Goal: Task Accomplishment & Management: Complete application form

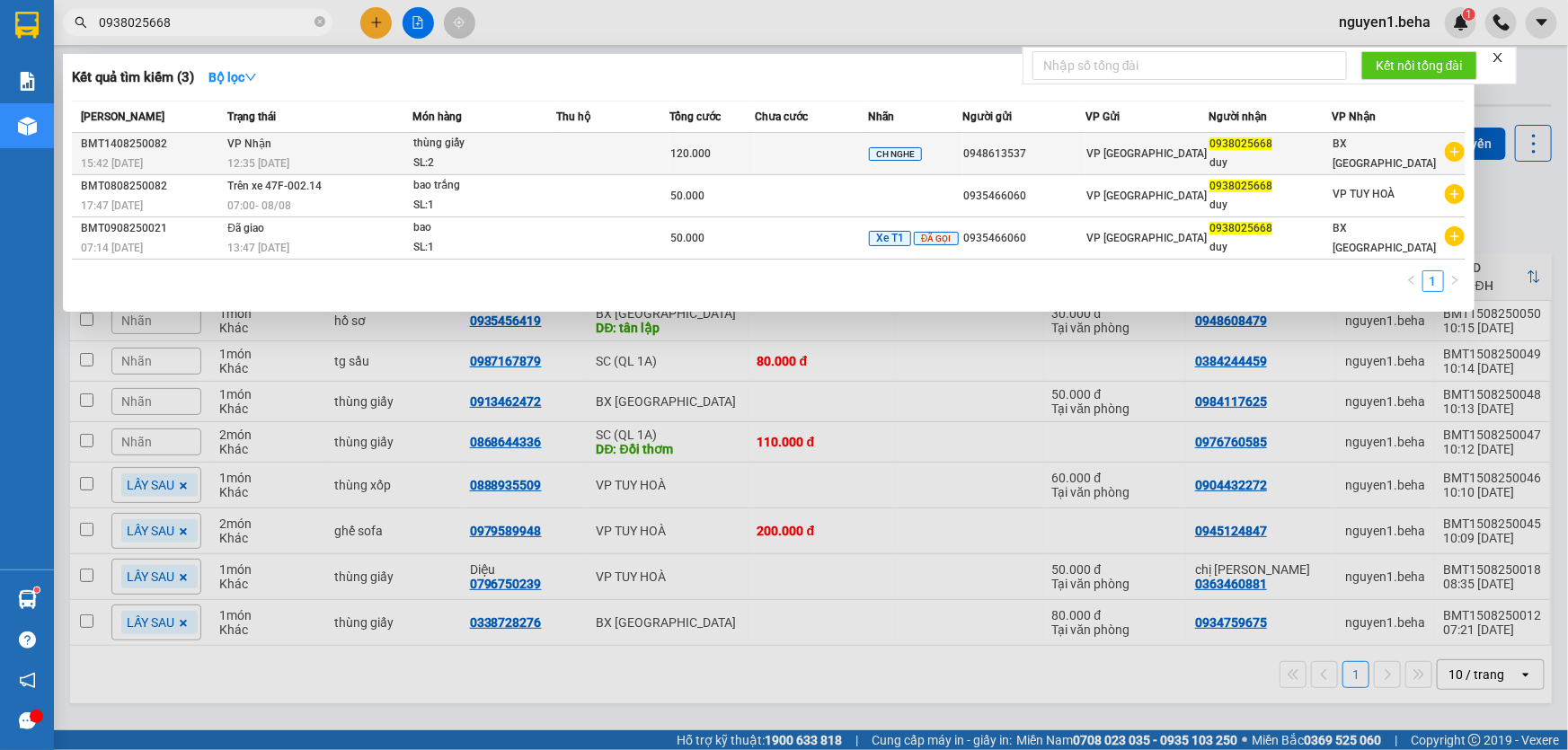
type input "0938025668"
click at [402, 154] on div "12:35 [DATE]" at bounding box center [319, 164] width 184 height 20
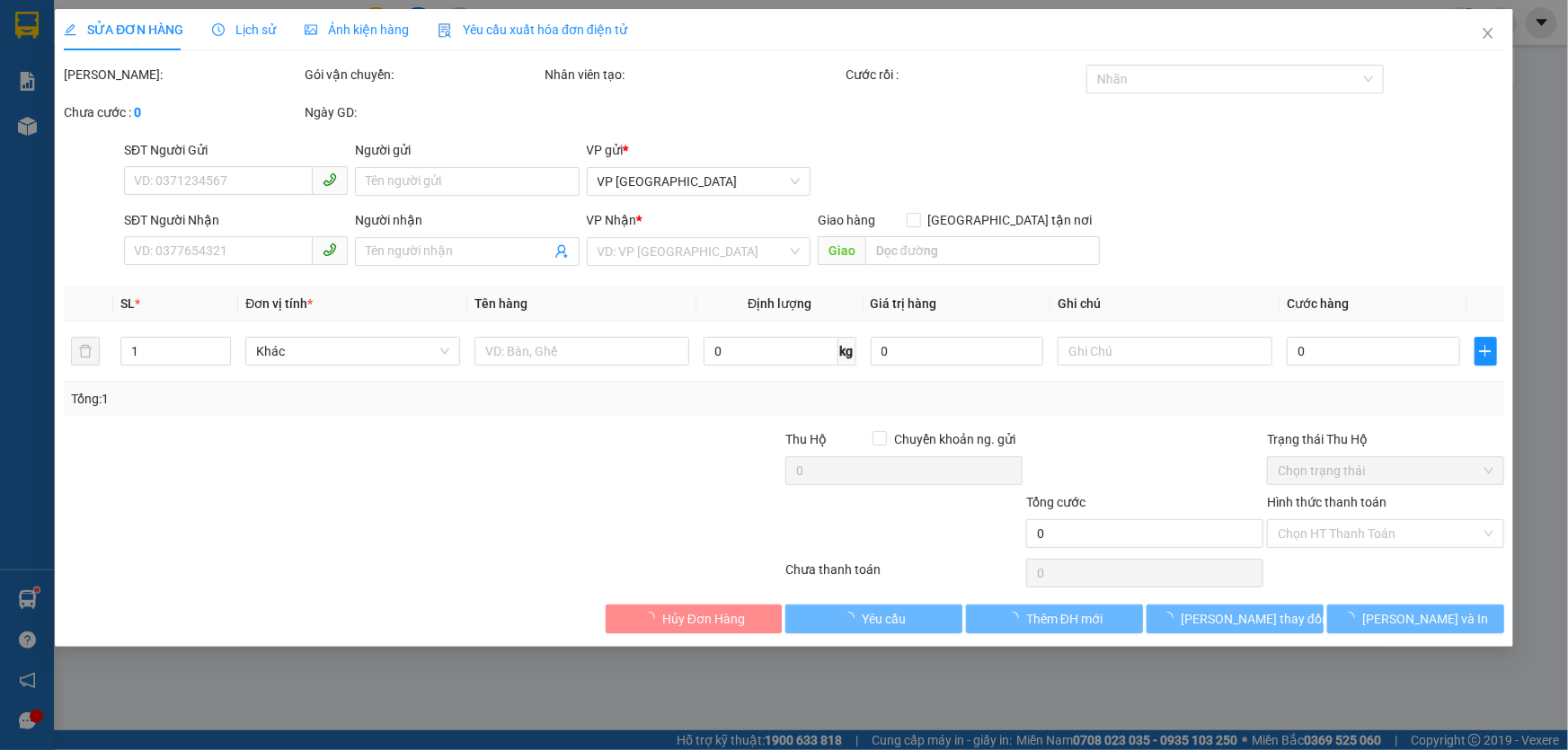
type input "0948613537"
type input "0938025668"
type input "duy"
type input "120.000"
type input "0"
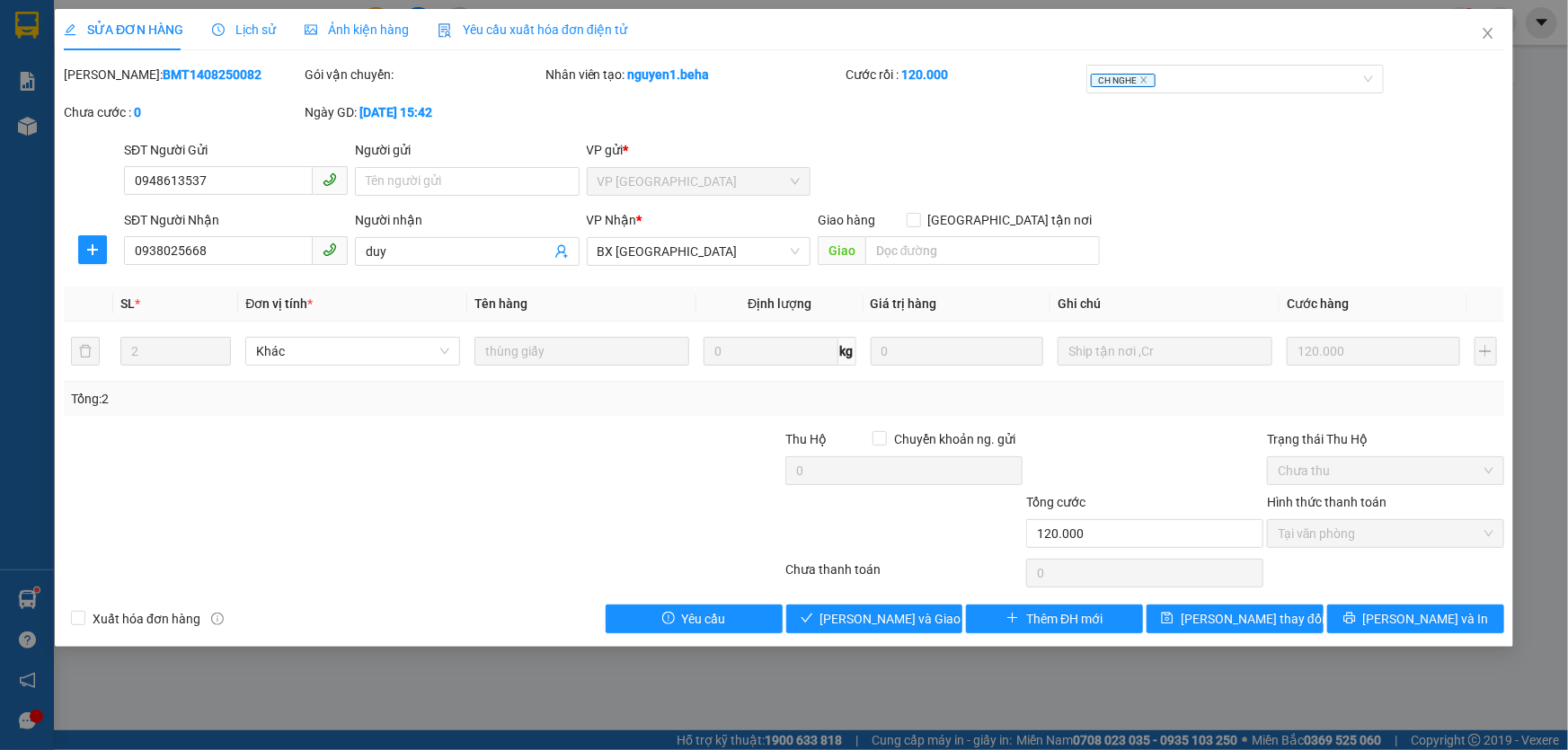
click at [358, 36] on span "Ảnh kiện hàng" at bounding box center [356, 29] width 104 height 14
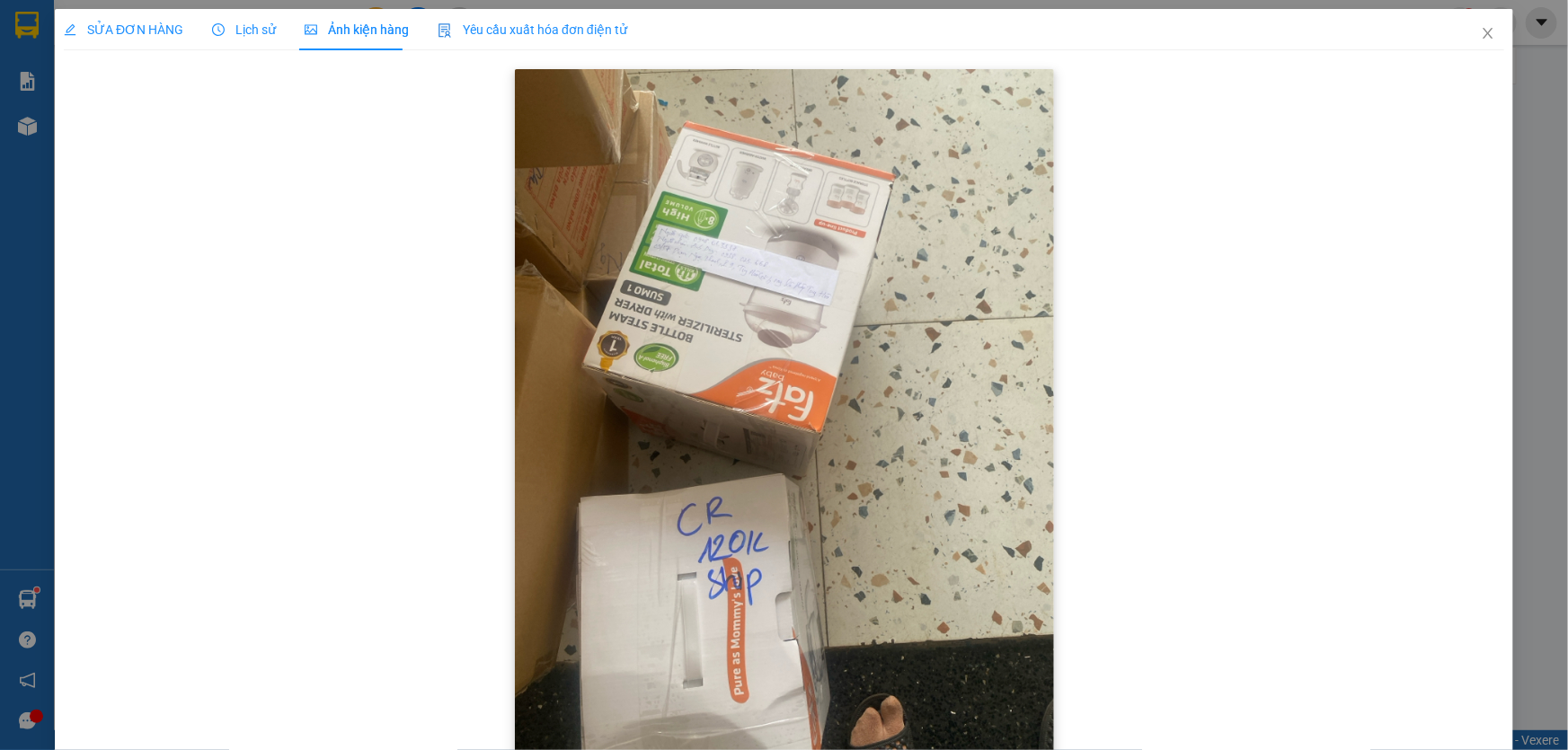
click at [867, 464] on img at bounding box center [784, 428] width 539 height 719
click at [856, 455] on img at bounding box center [784, 428] width 539 height 719
click at [1482, 35] on icon "close" at bounding box center [1487, 33] width 10 height 11
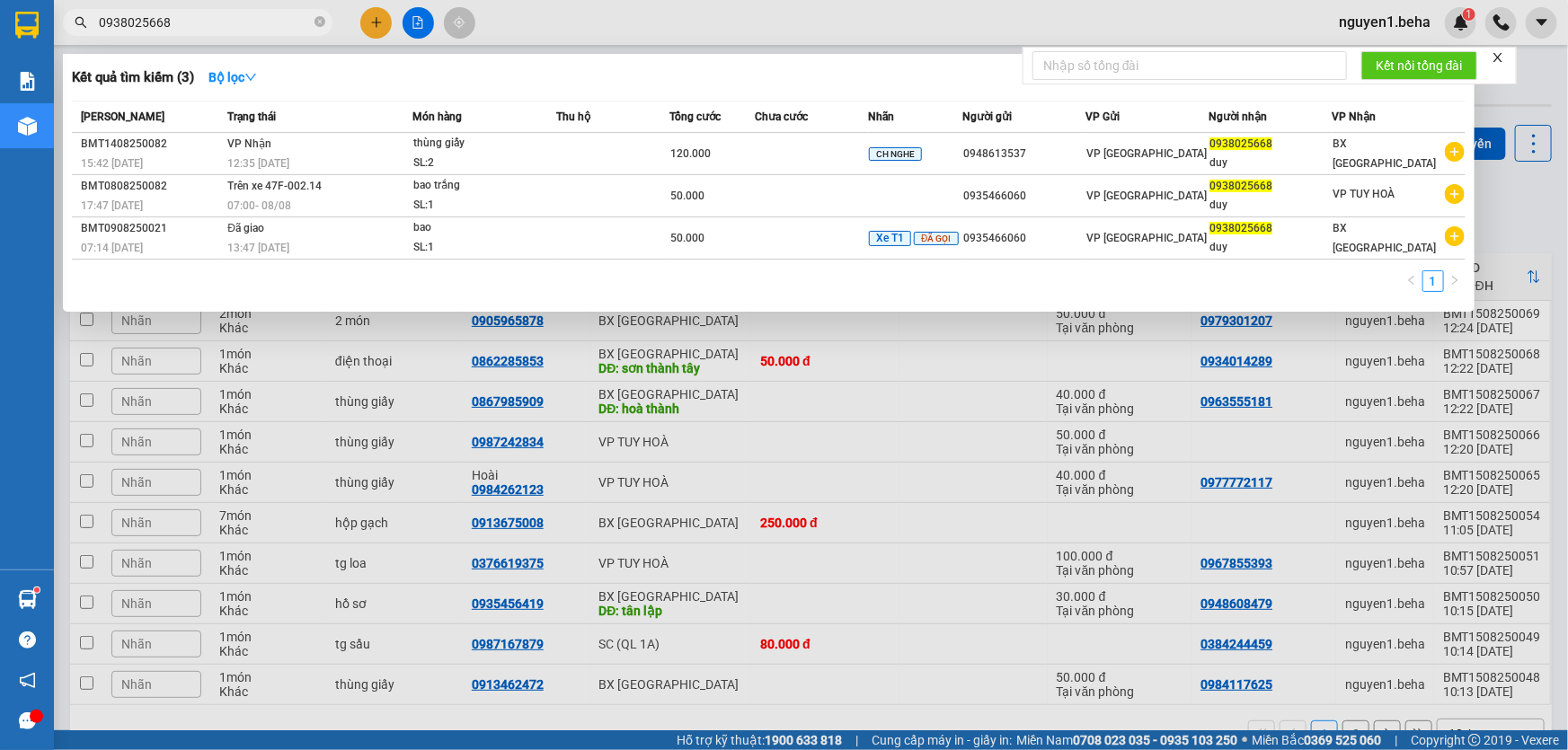
click at [243, 29] on input "0938025668" at bounding box center [205, 22] width 212 height 20
click at [173, 20] on input "0938025668" at bounding box center [205, 22] width 212 height 20
paste input "79740476"
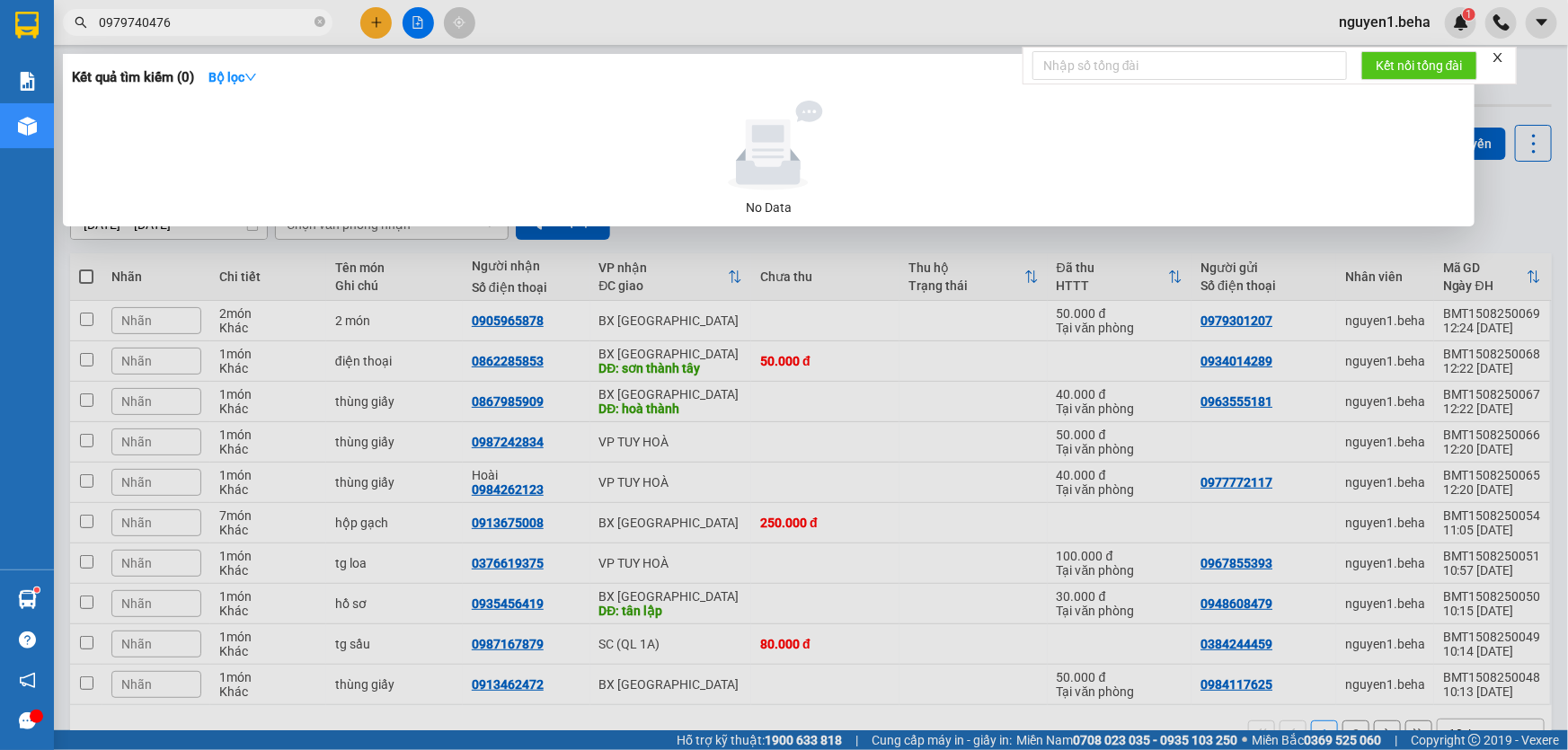
click at [273, 25] on input "0979740476" at bounding box center [205, 22] width 212 height 20
click at [285, 18] on input "7200" at bounding box center [205, 22] width 212 height 20
click at [284, 18] on input "7200" at bounding box center [205, 22] width 212 height 20
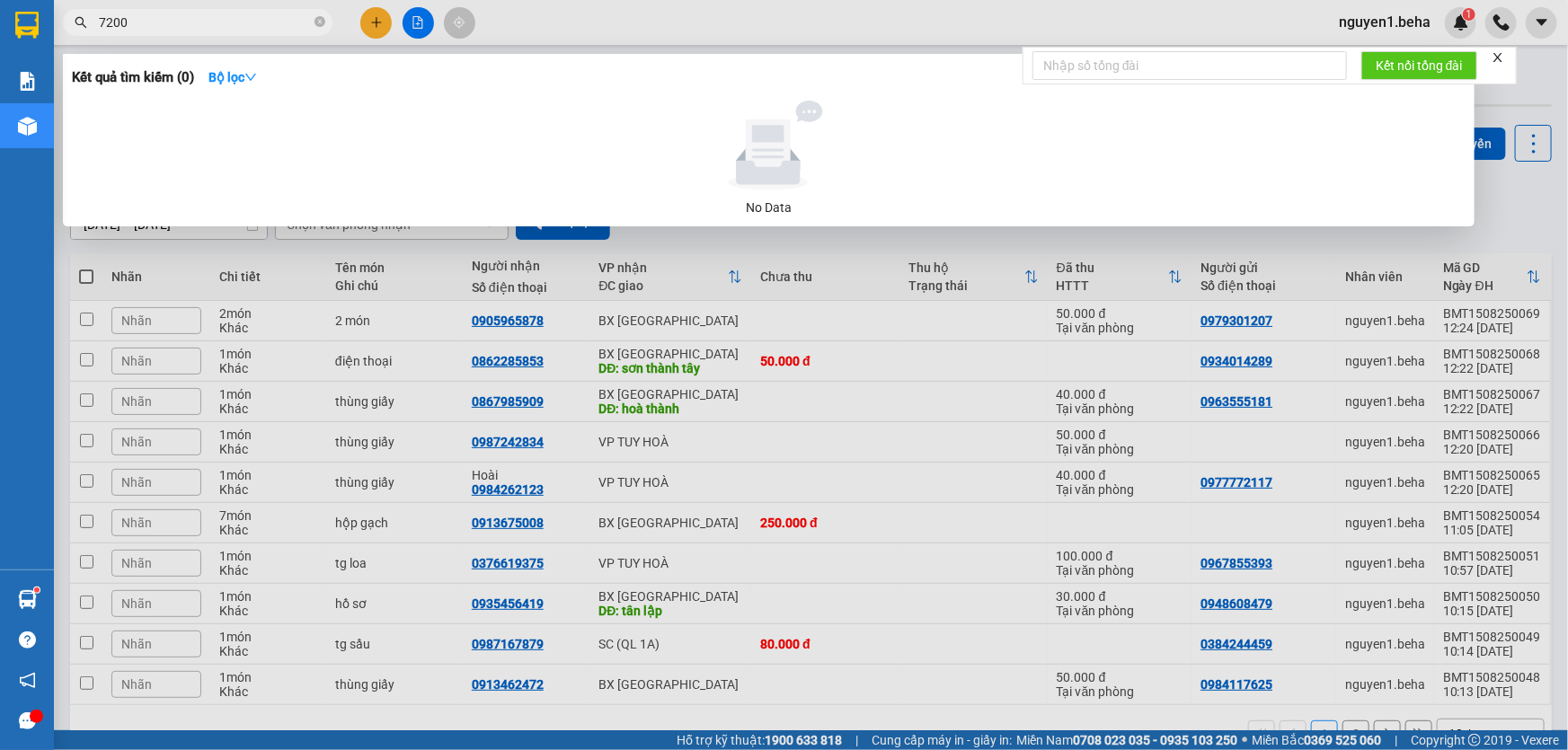
paste input "0856637899"
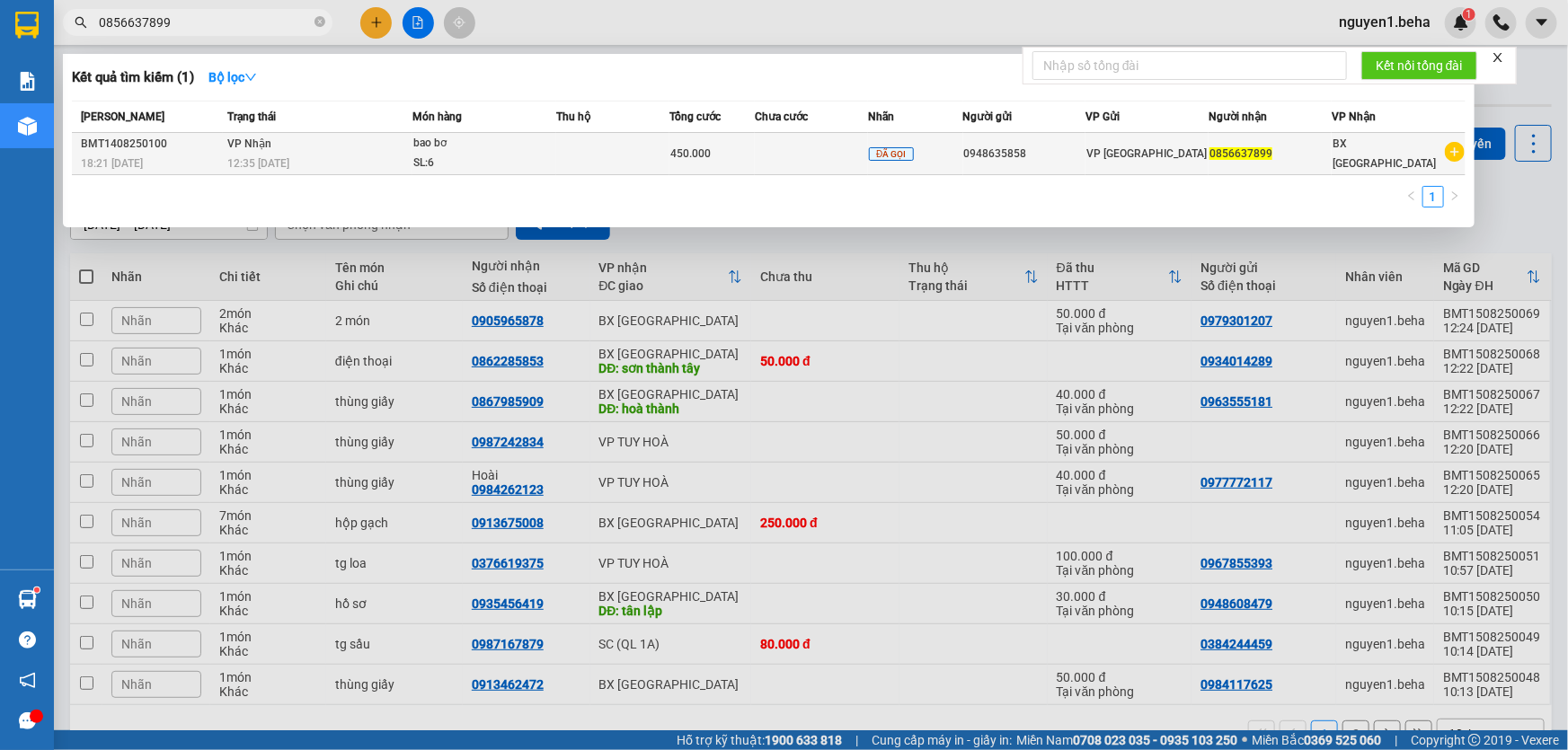
type input "0856637899"
click at [419, 157] on div "SL: 6" at bounding box center [480, 164] width 135 height 20
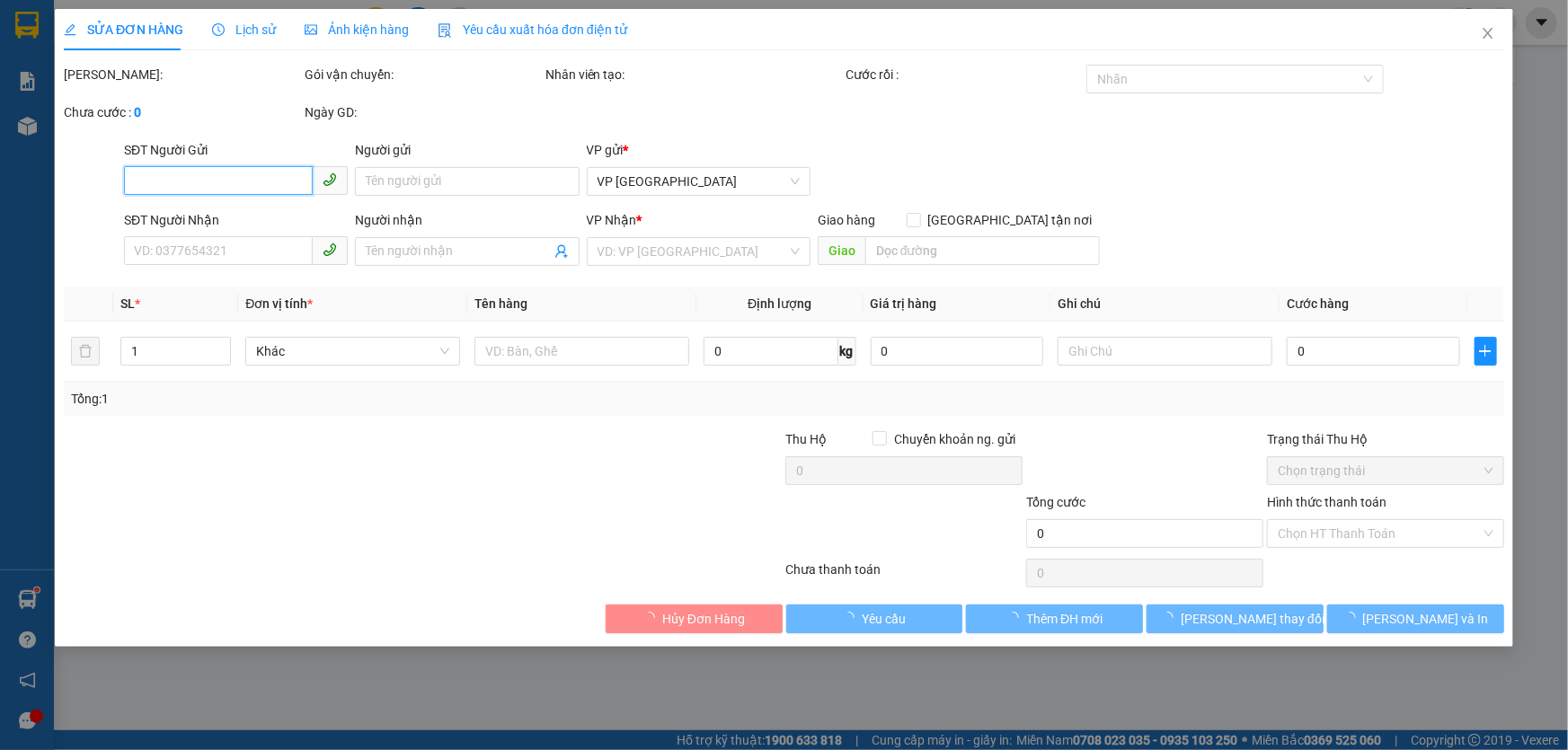
type input "0948635858"
type input "0856637899"
type input "450.000"
type input "0"
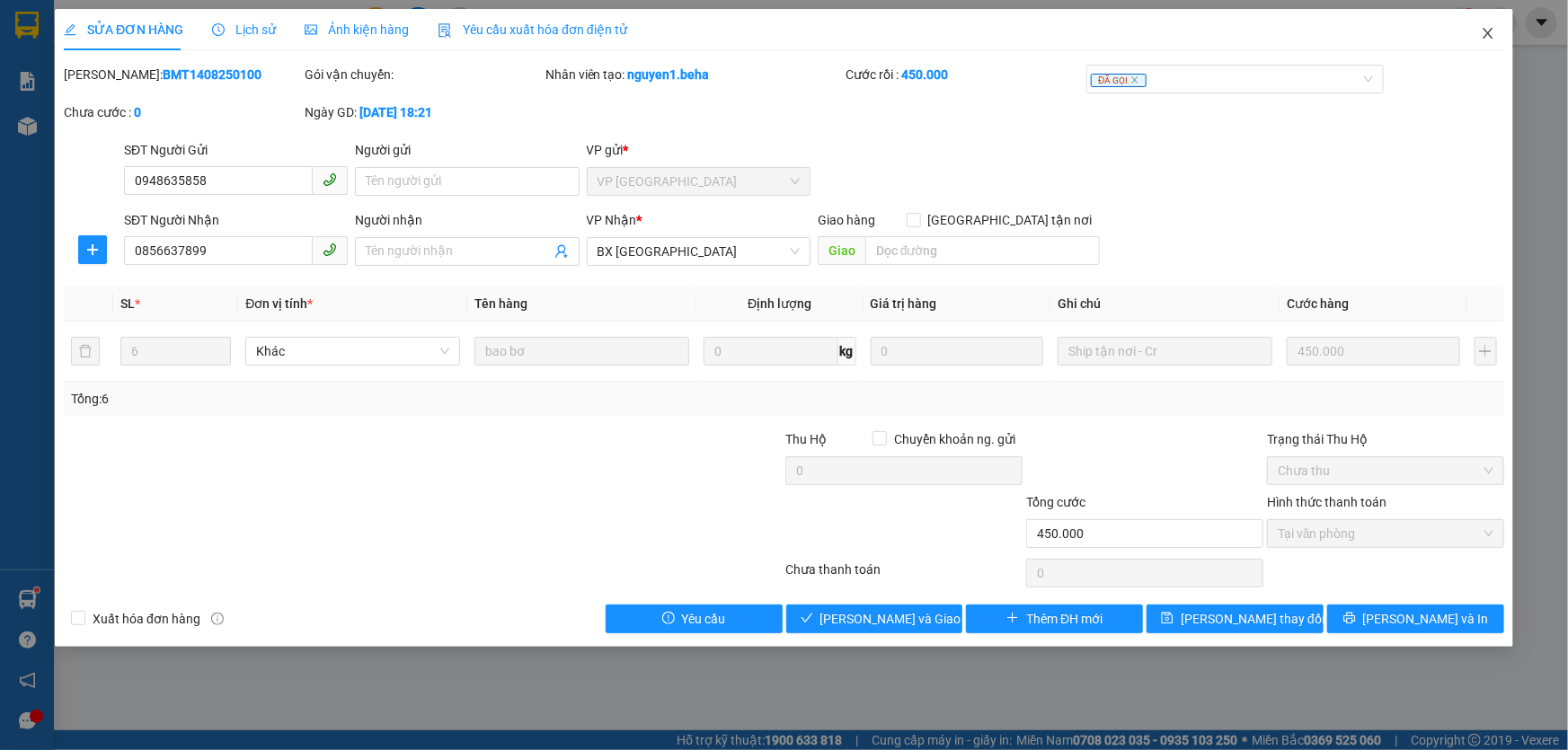
click at [1491, 34] on icon "close" at bounding box center [1487, 33] width 14 height 14
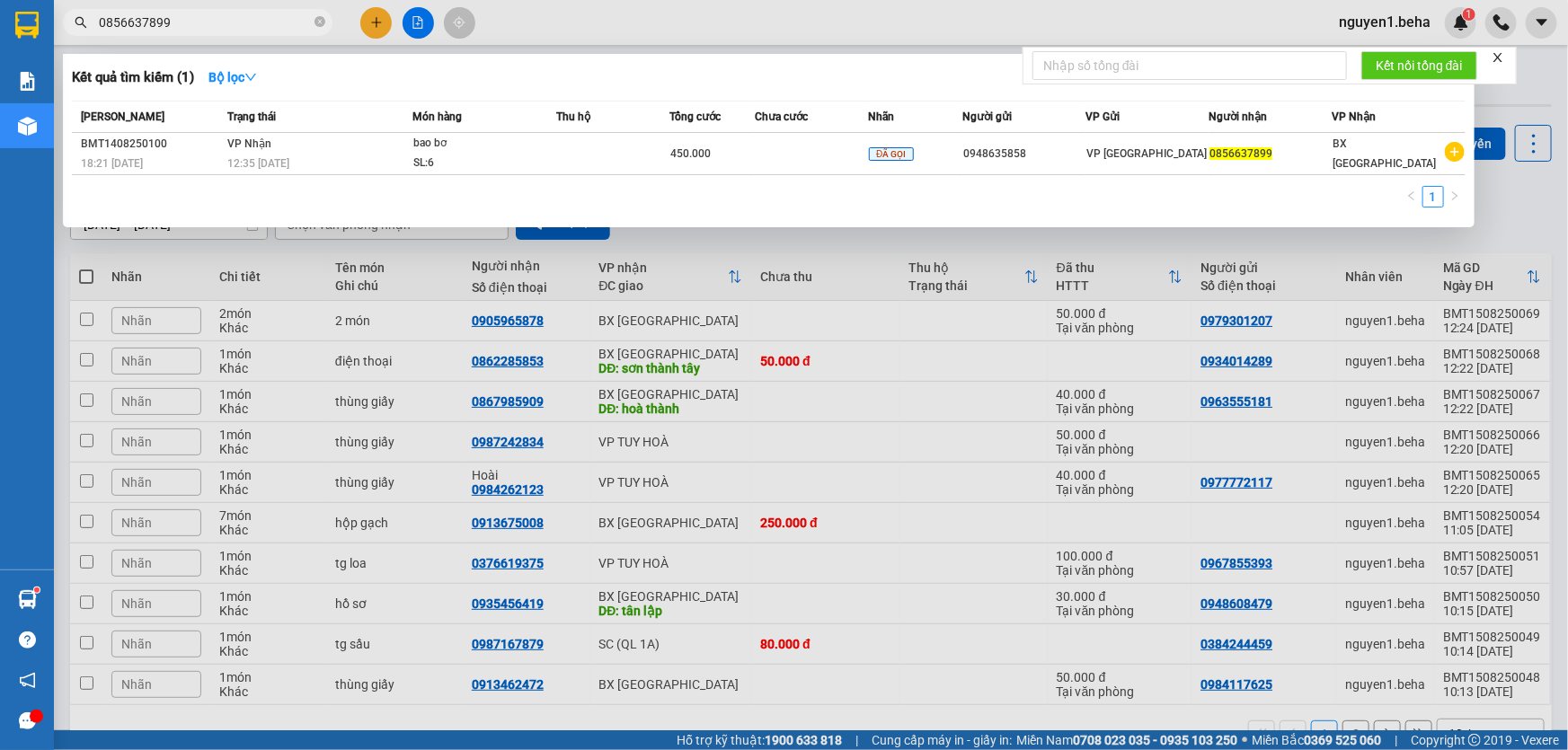
click at [197, 28] on input "0856637899" at bounding box center [205, 22] width 212 height 20
paste input "326211194"
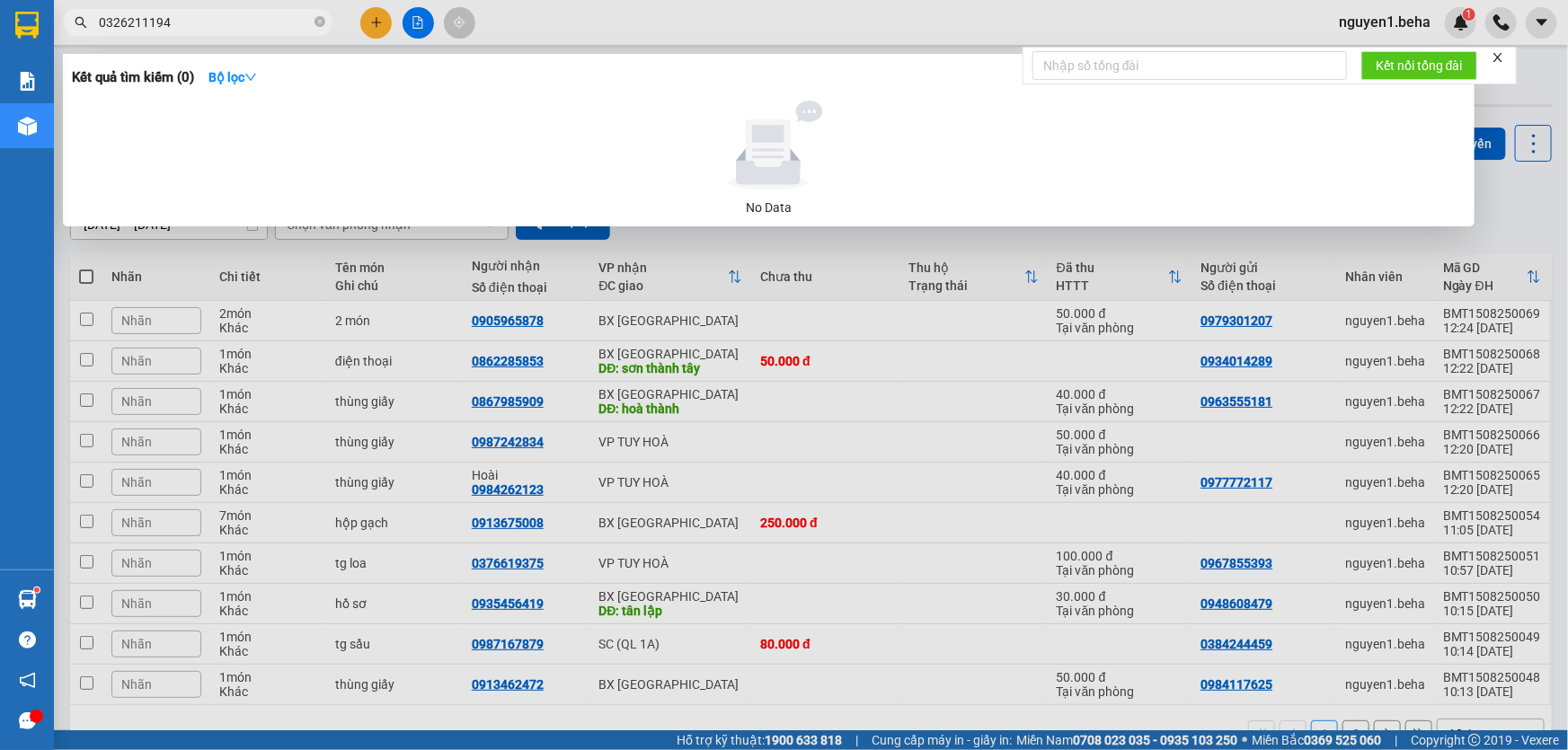
click at [224, 13] on input "0326211194" at bounding box center [205, 22] width 212 height 20
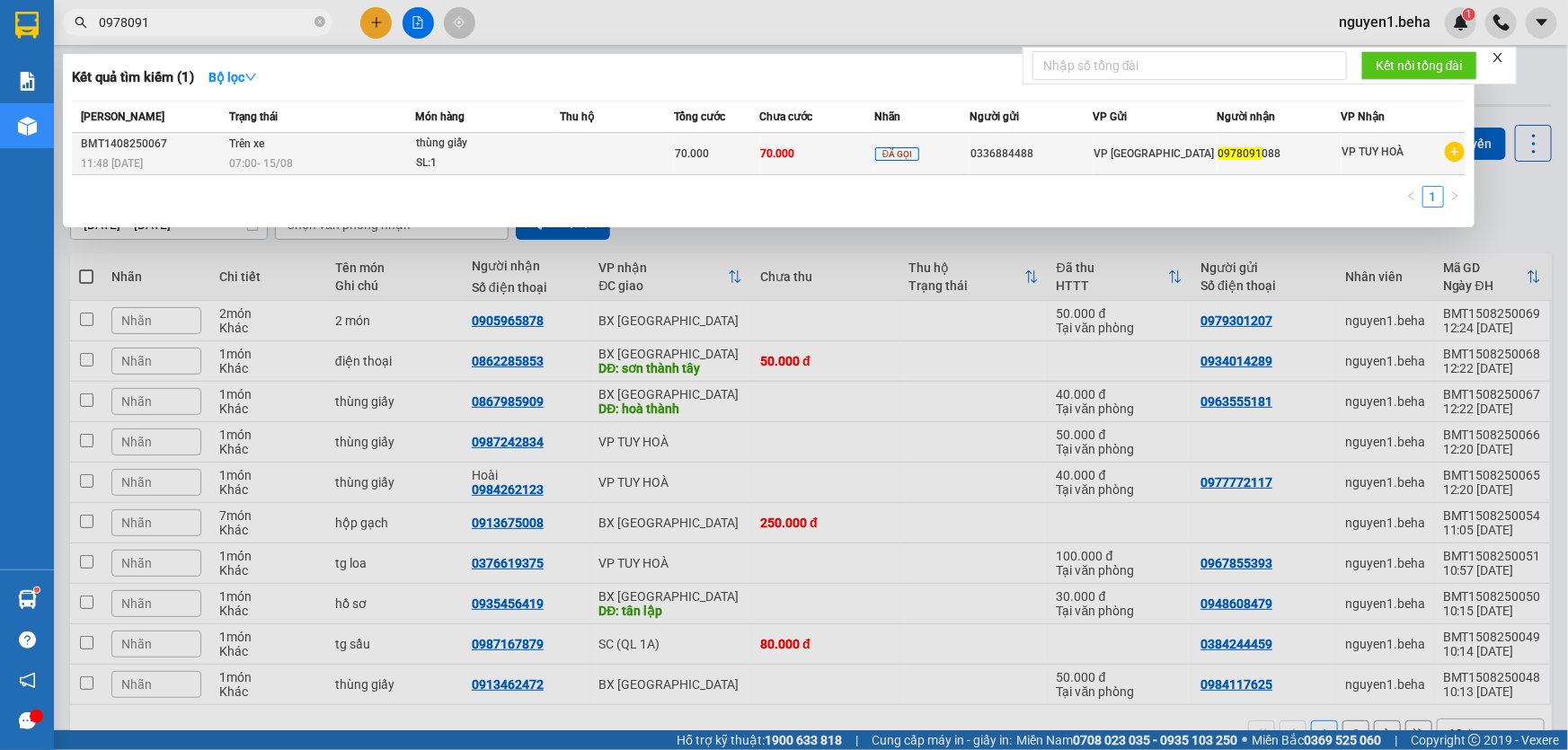
type input "0978091"
click at [1177, 155] on div "VP [GEOGRAPHIC_DATA]" at bounding box center [1155, 153] width 122 height 20
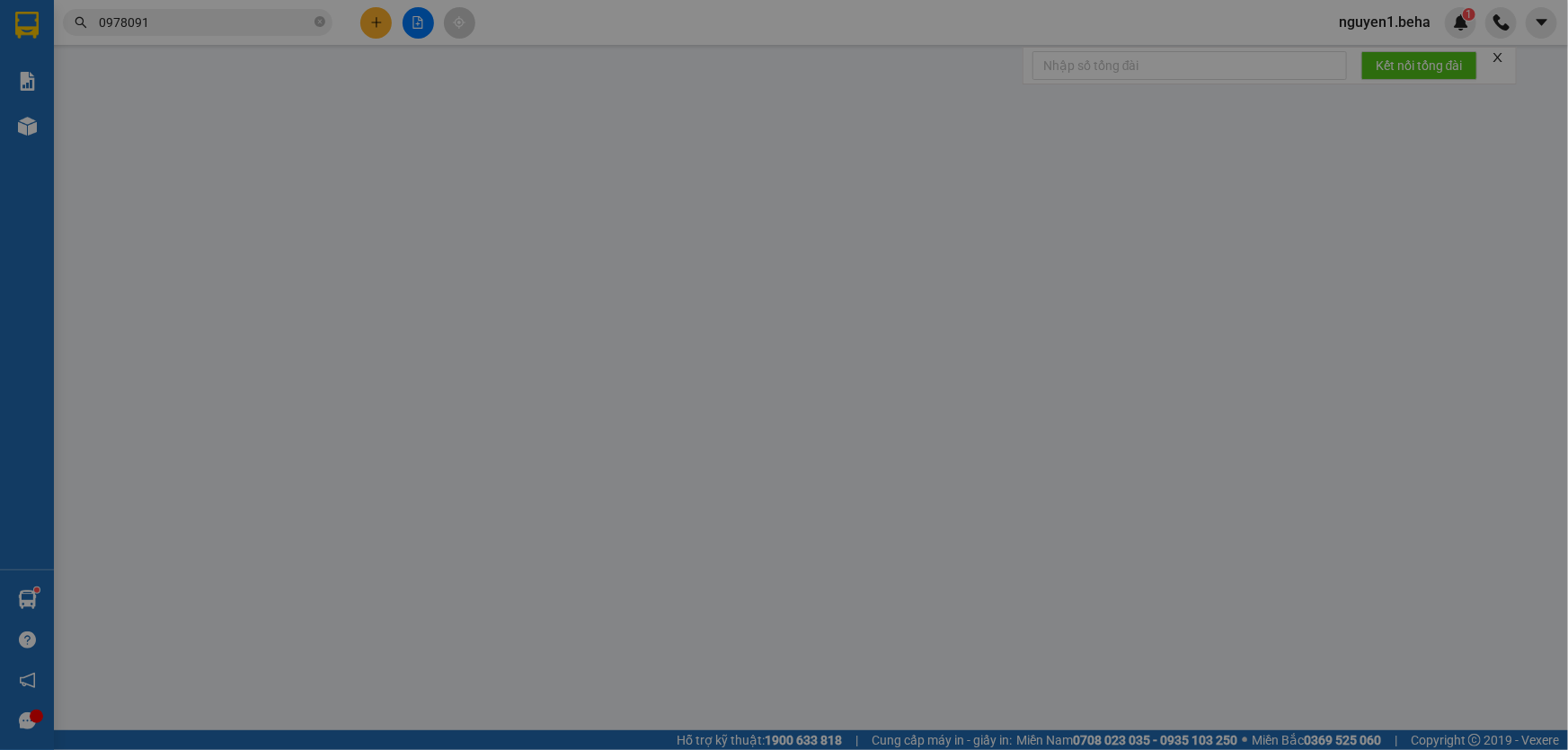
type input "0336884488"
type input "0978091088"
type input "70.000"
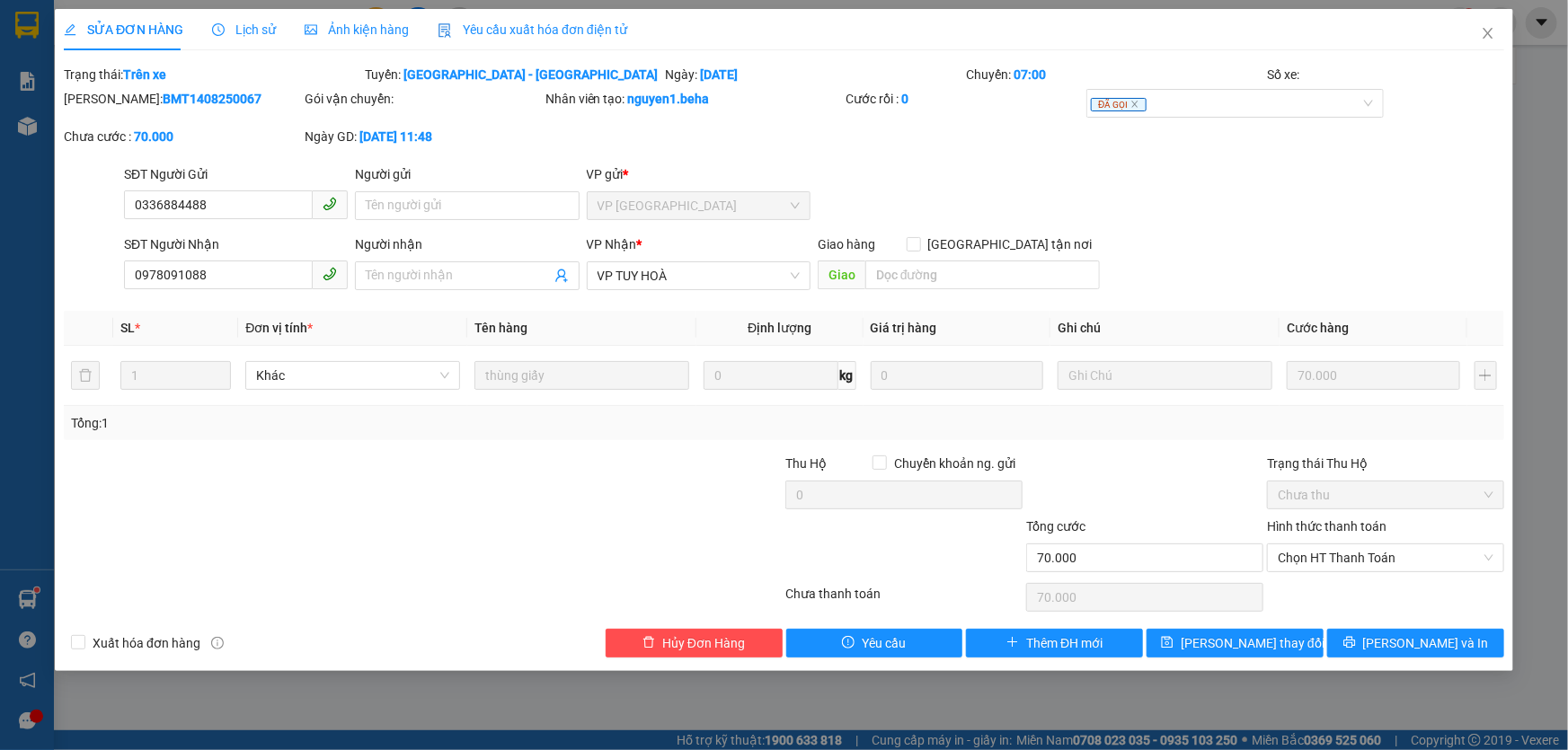
click at [326, 24] on span "Ảnh kiện hàng" at bounding box center [356, 29] width 104 height 14
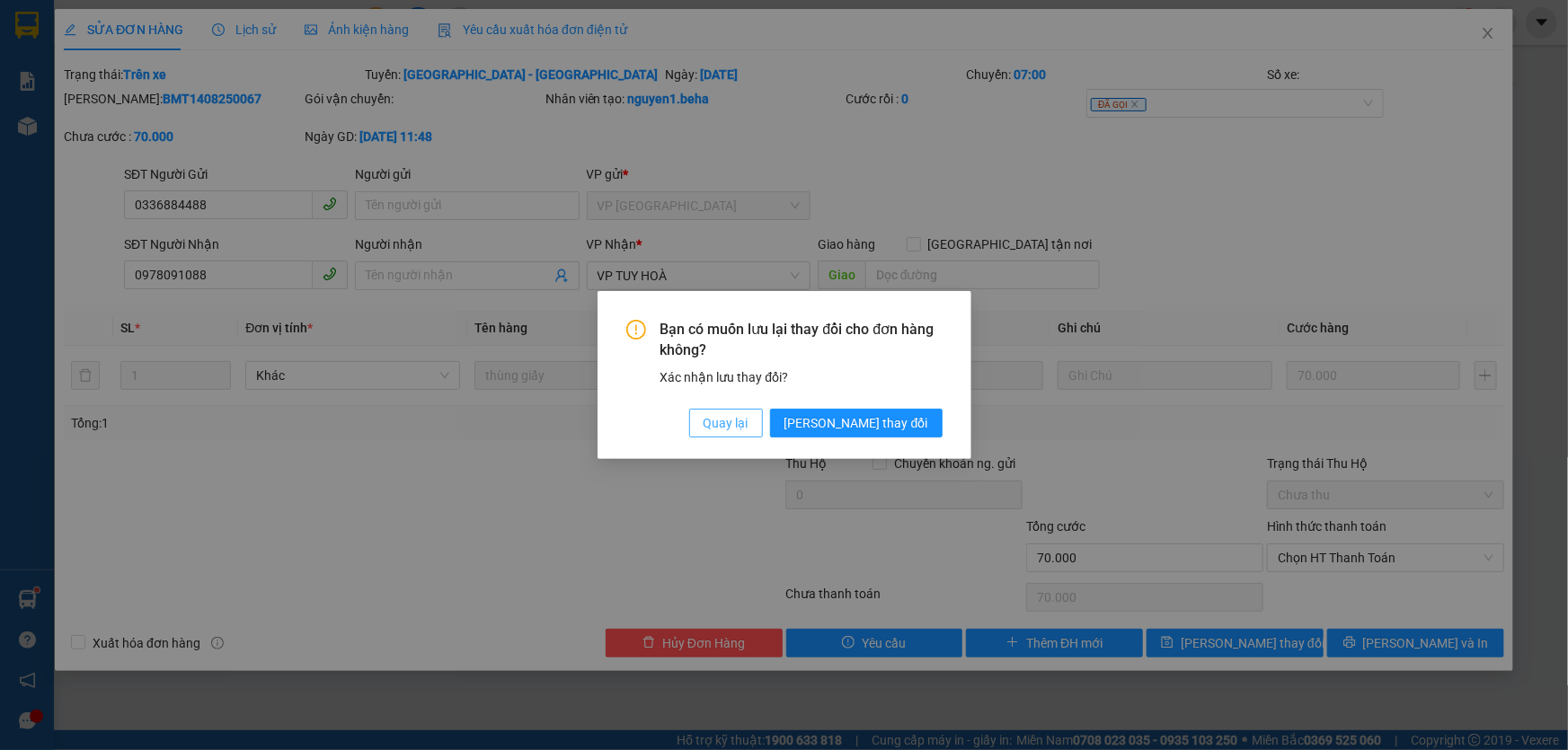
click at [748, 421] on span "Quay lại" at bounding box center [726, 423] width 45 height 20
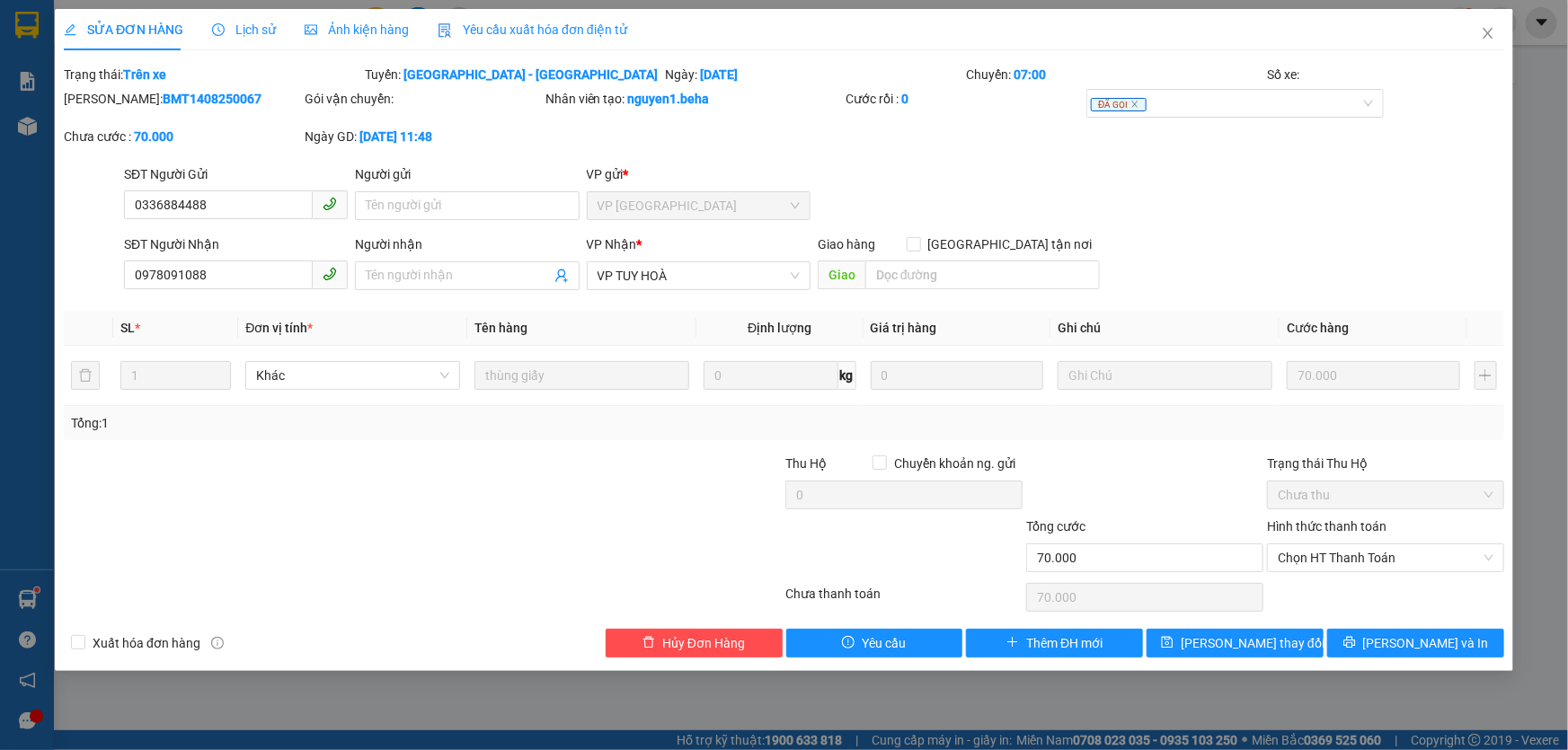
click at [368, 32] on span "Ảnh kiện hàng" at bounding box center [356, 29] width 104 height 14
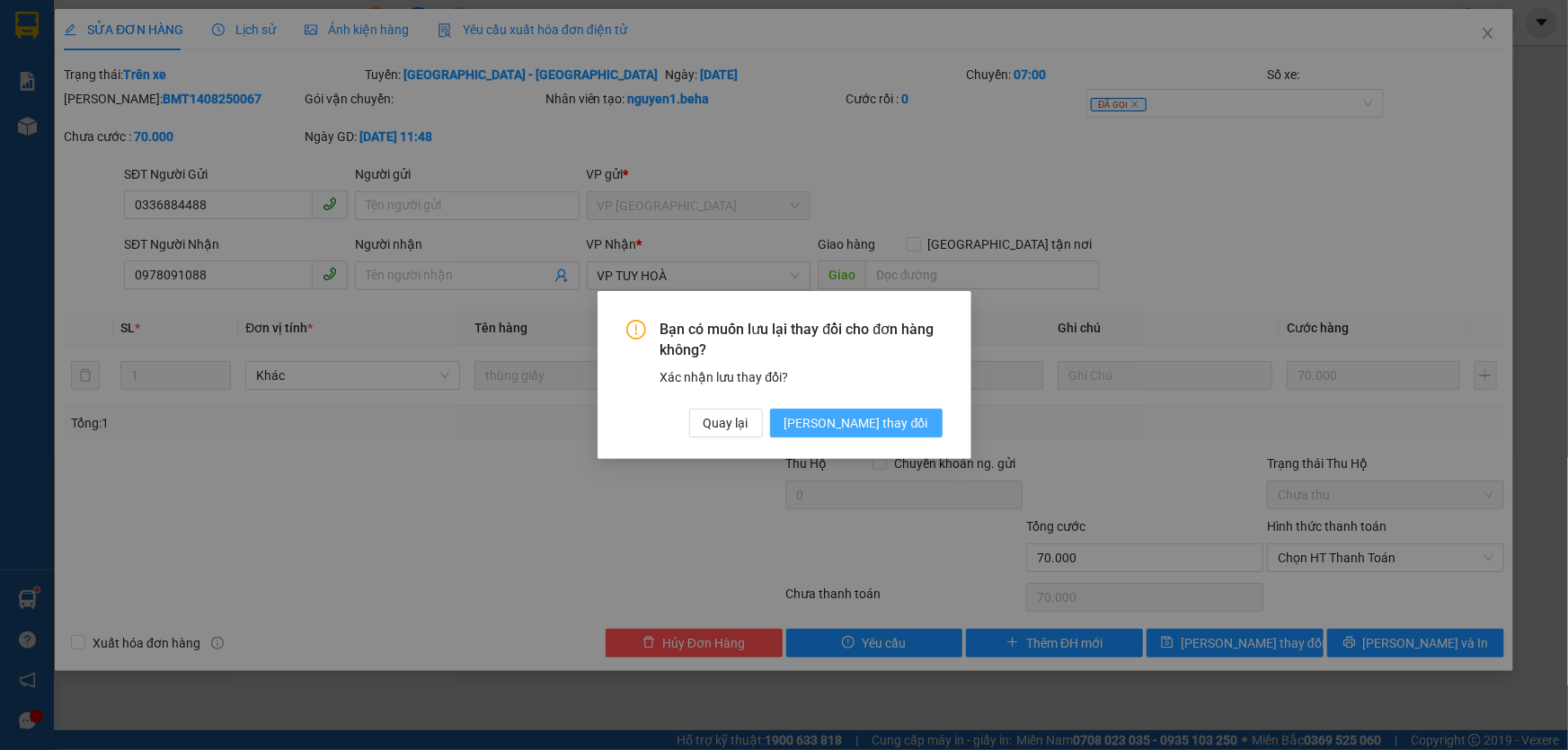
click at [903, 427] on span "[PERSON_NAME] thay đổi" at bounding box center [856, 423] width 143 height 20
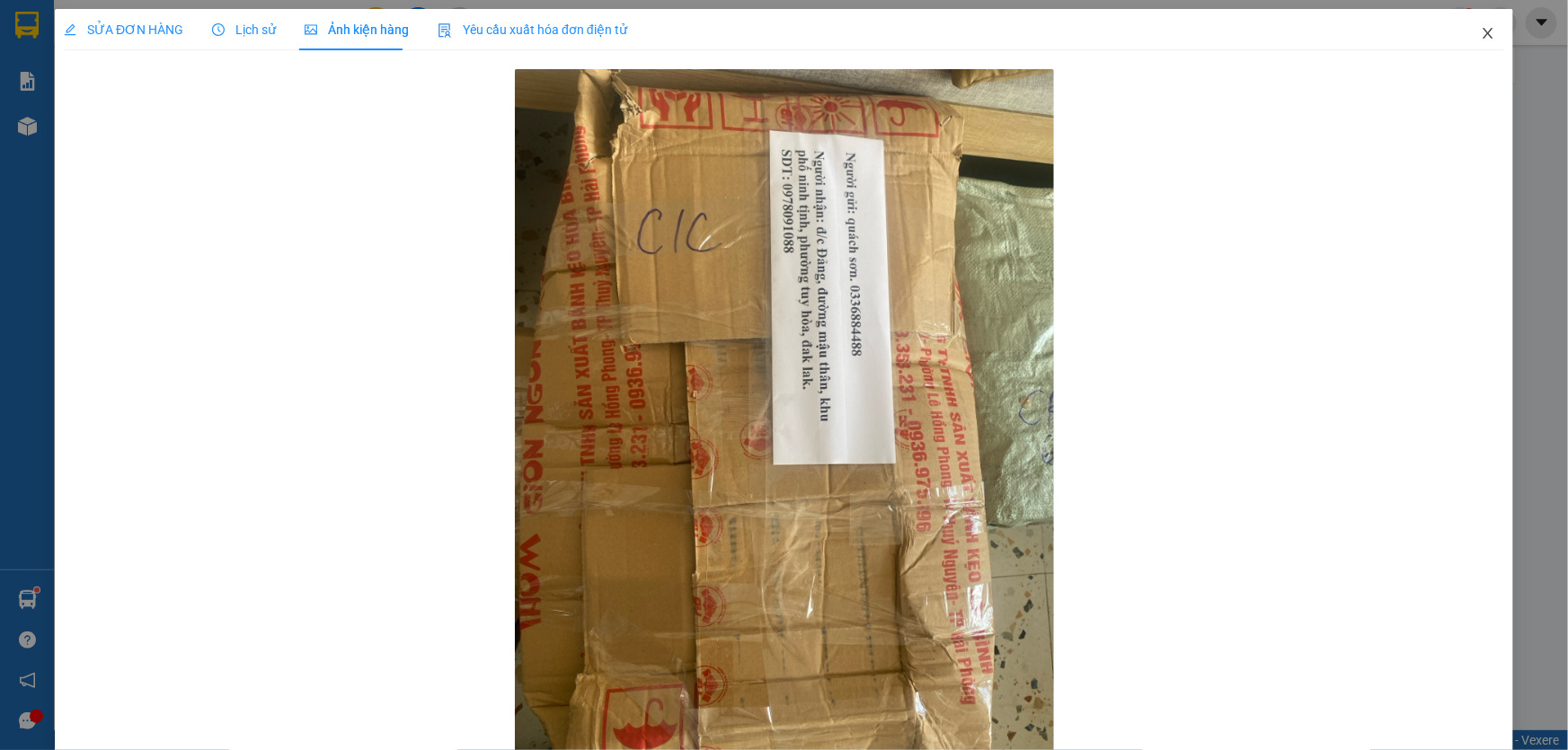
click at [1480, 34] on icon "close" at bounding box center [1487, 33] width 14 height 14
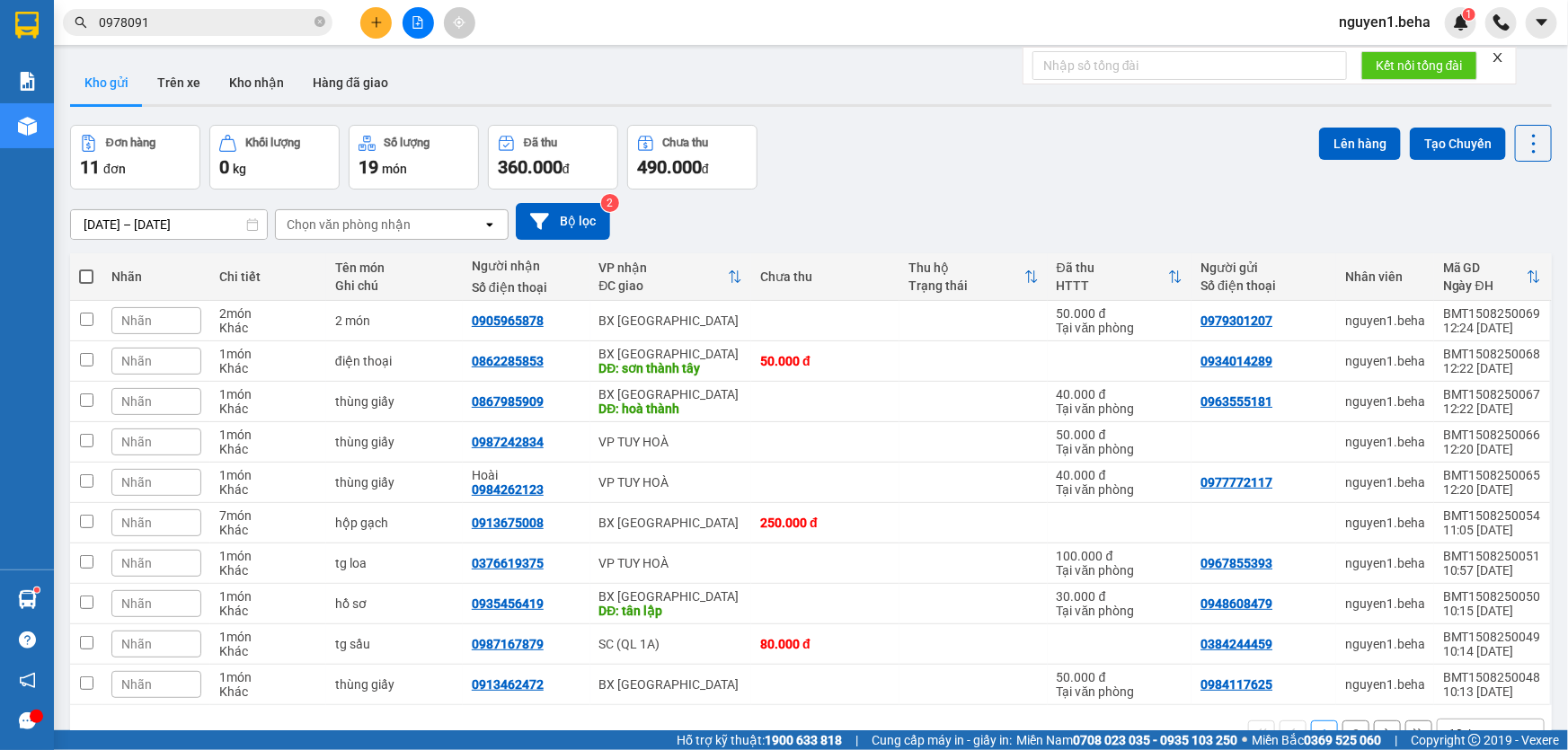
click at [197, 26] on input "0978091" at bounding box center [205, 22] width 212 height 20
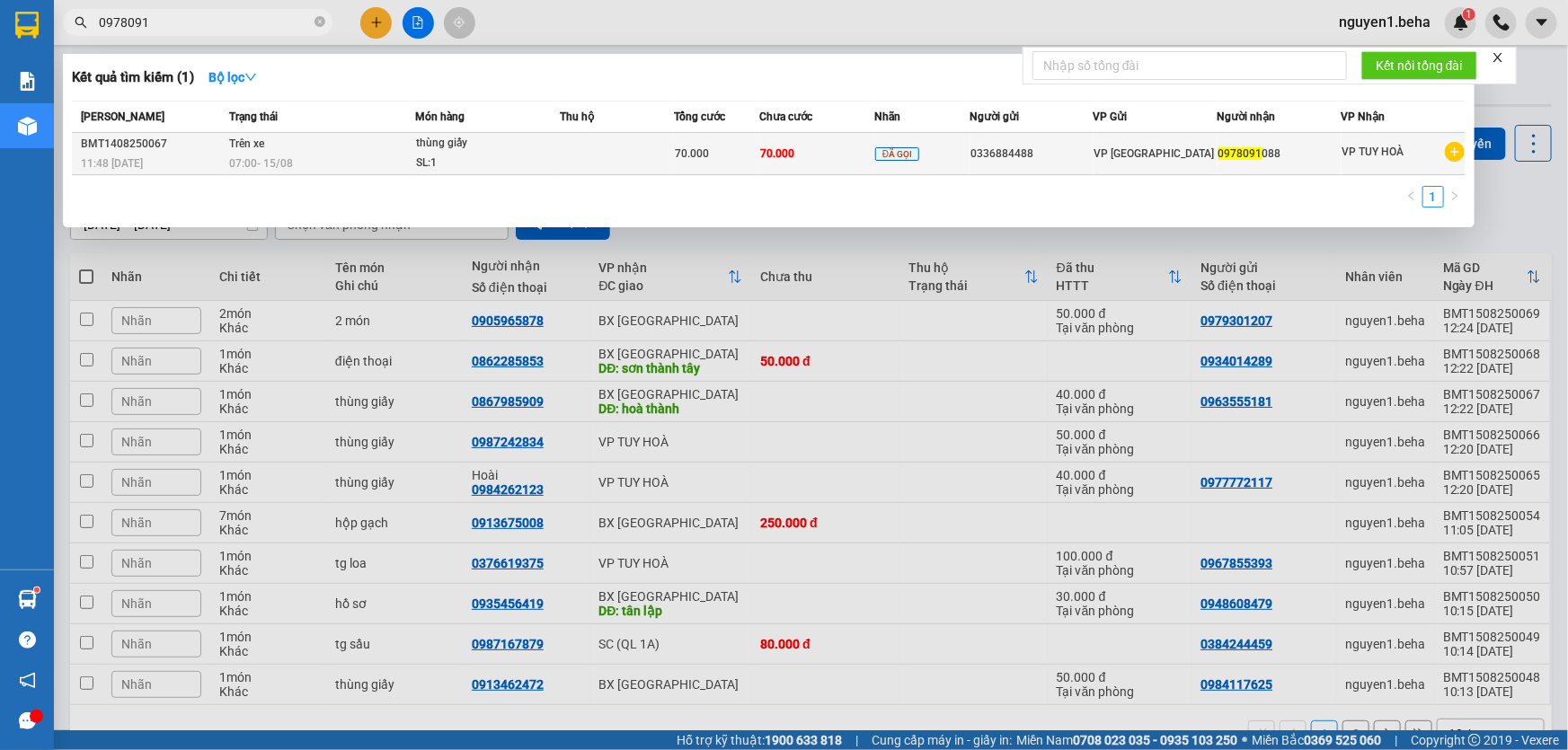
click at [581, 156] on td at bounding box center [616, 154] width 115 height 42
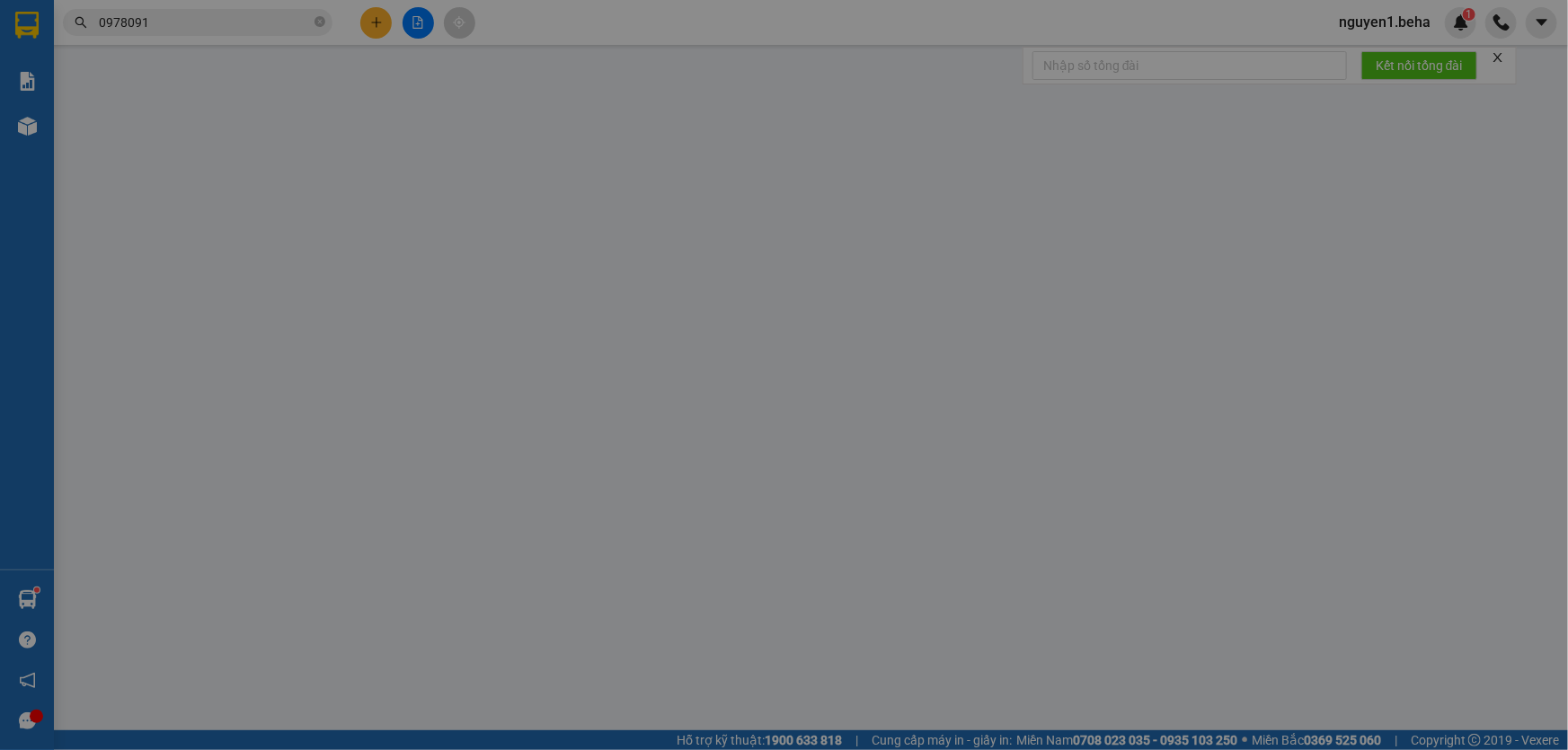
type input "0336884488"
type input "0978091088"
type input "70.000"
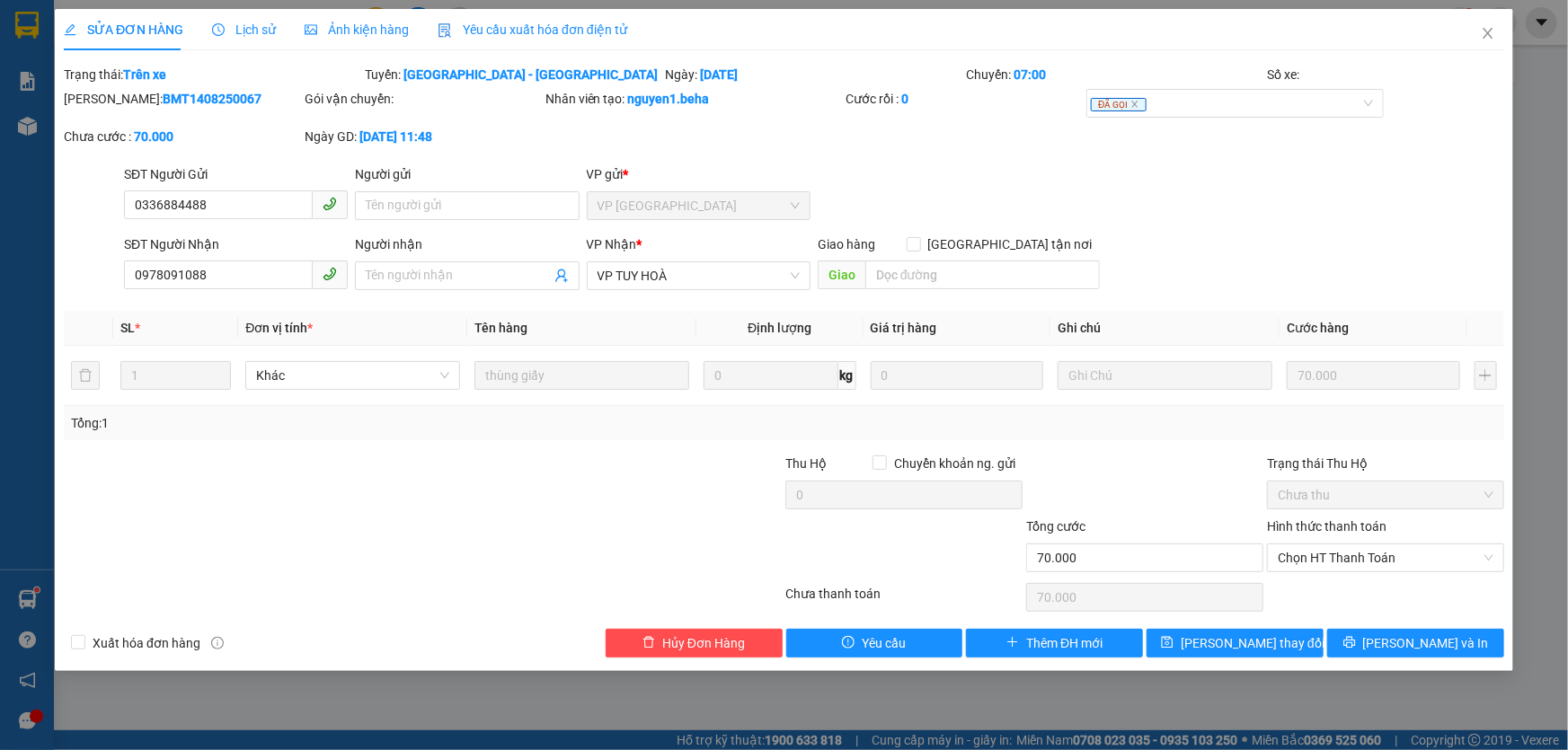
click at [365, 36] on span "Ảnh kiện hàng" at bounding box center [356, 29] width 104 height 14
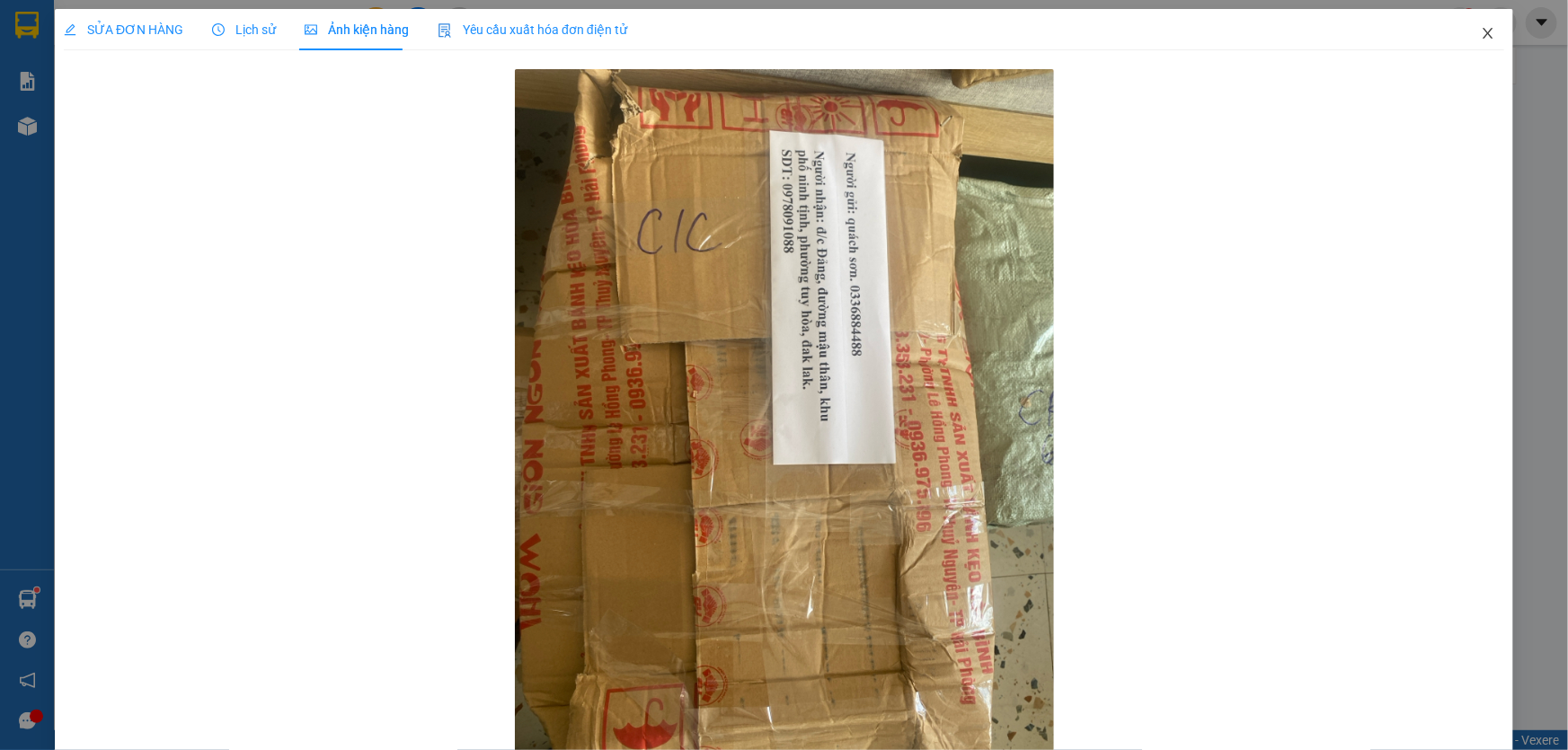
click at [1480, 32] on icon "close" at bounding box center [1487, 33] width 14 height 14
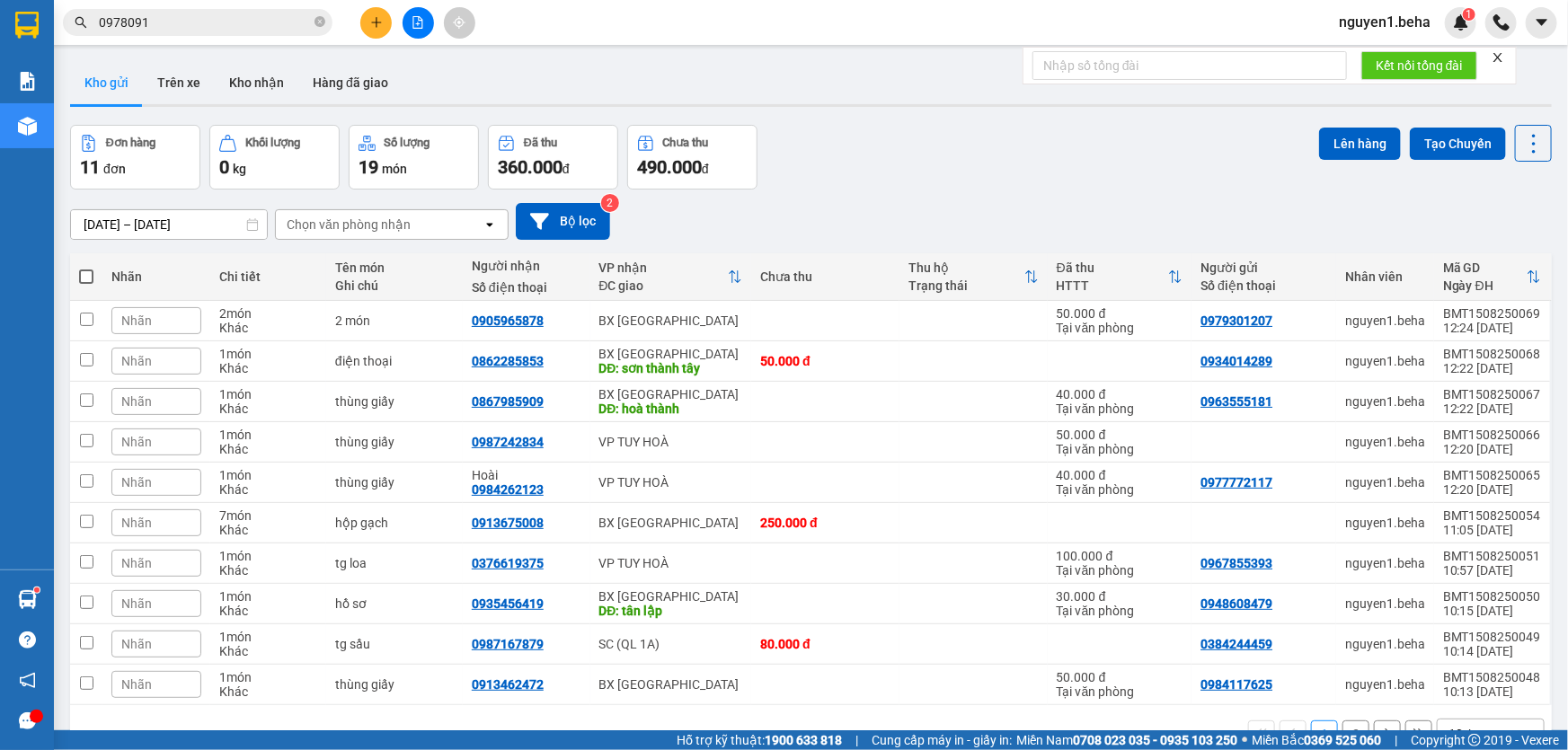
click at [231, 24] on input "0978091" at bounding box center [205, 22] width 212 height 20
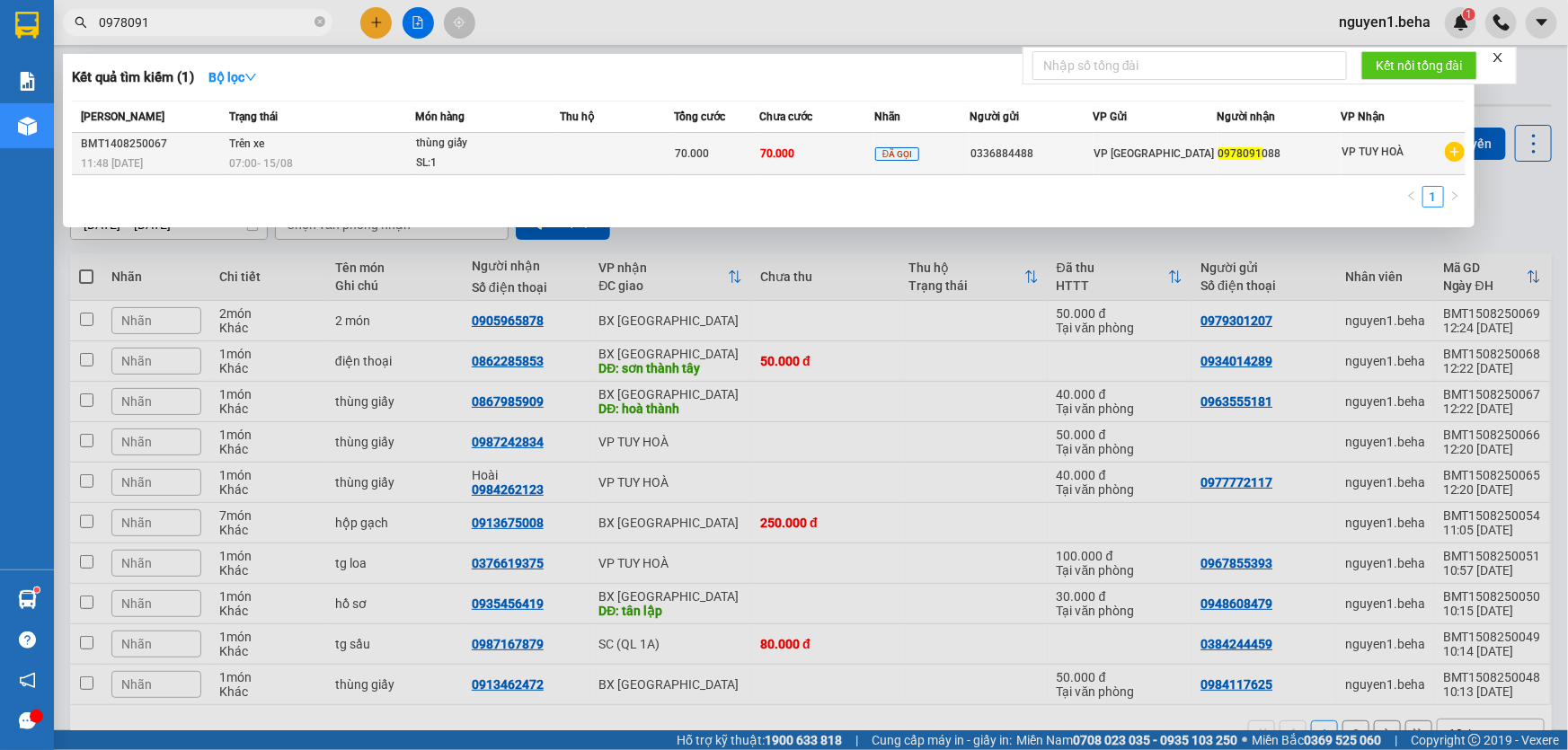
click at [452, 143] on div "thùng giấy" at bounding box center [483, 143] width 135 height 20
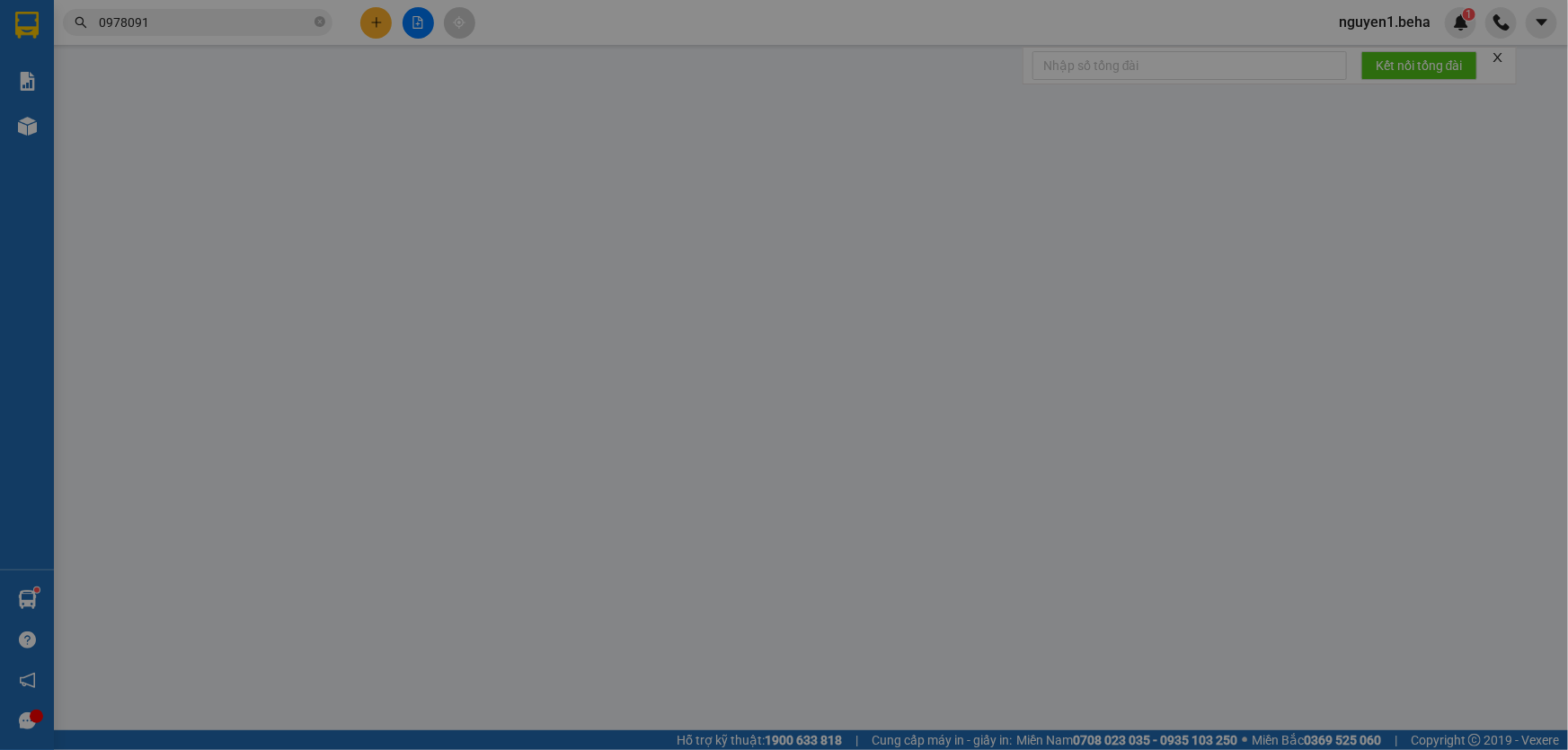
type input "0336884488"
type input "0978091088"
type input "70.000"
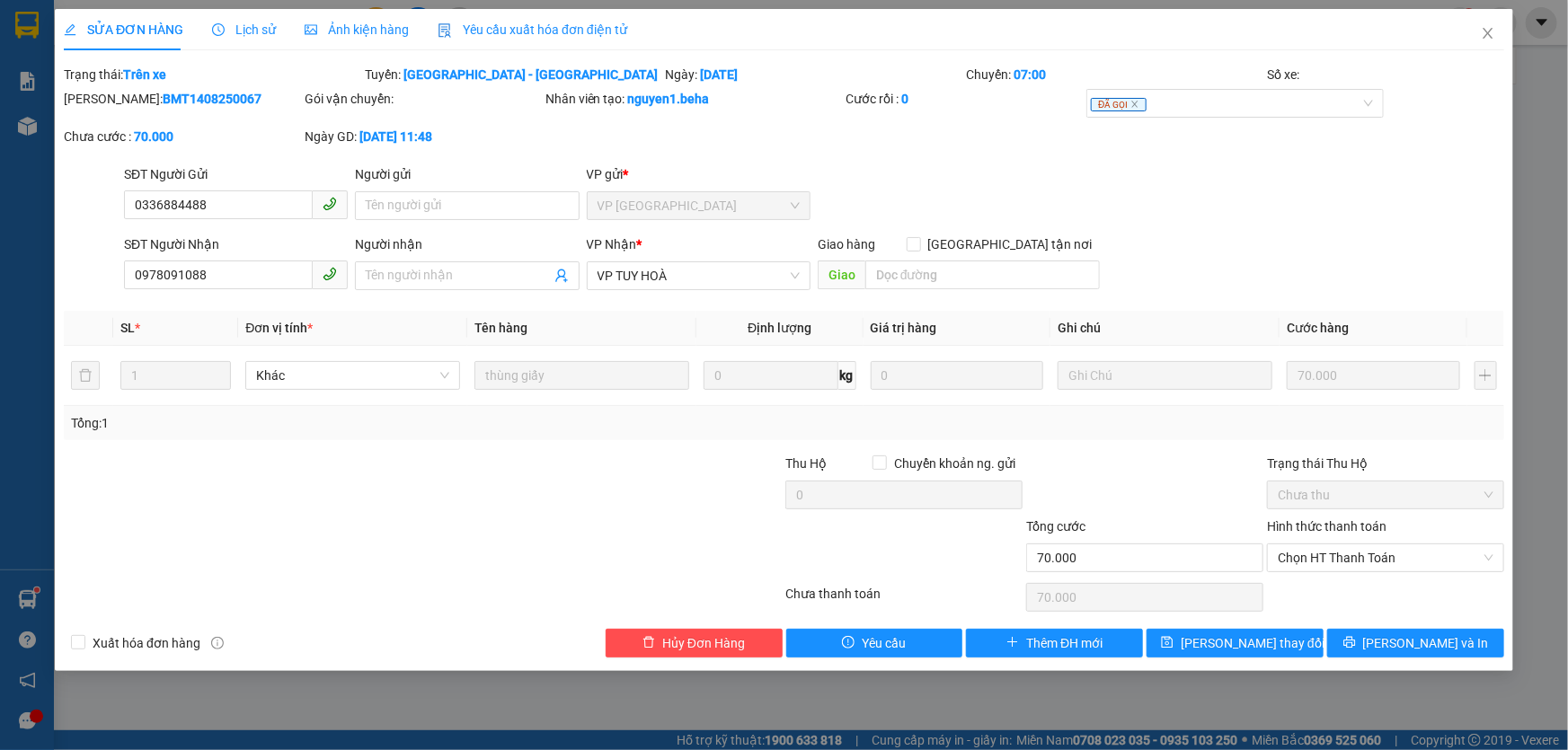
click at [342, 37] on div "Ảnh kiện hàng" at bounding box center [356, 30] width 104 height 20
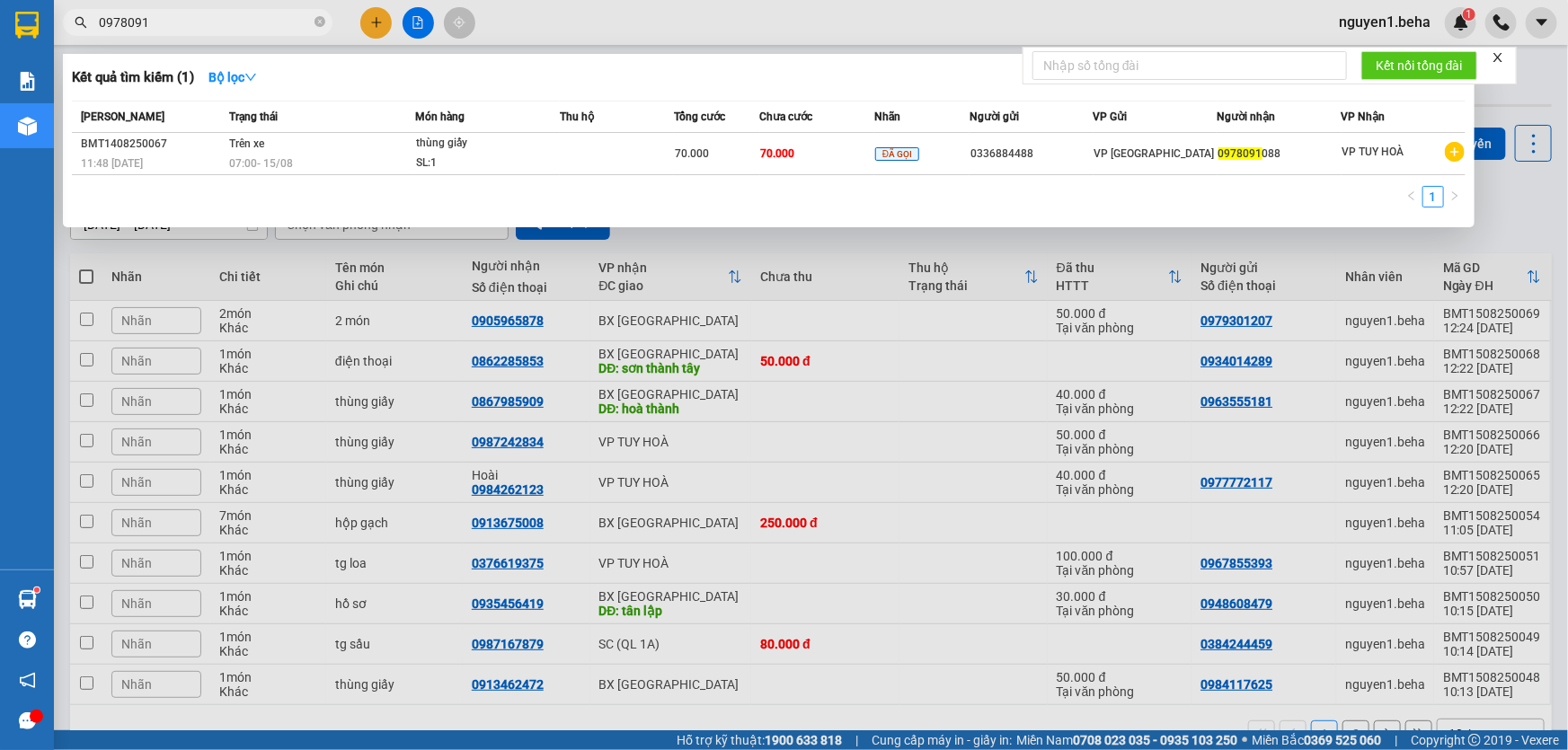
click at [197, 15] on input "0978091" at bounding box center [205, 22] width 212 height 20
paste input "088"
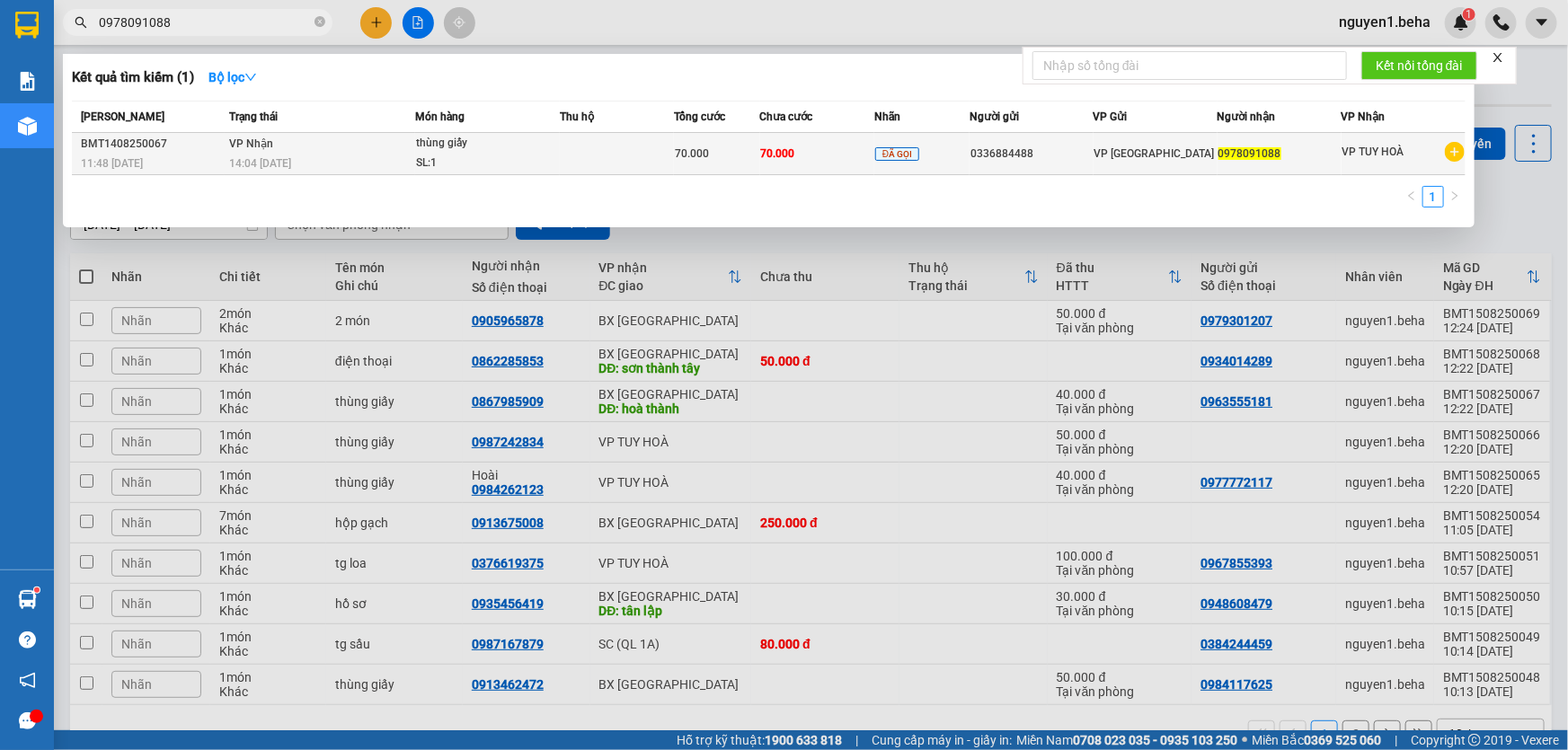
type input "0978091088"
click at [775, 156] on span "70.000" at bounding box center [778, 153] width 34 height 13
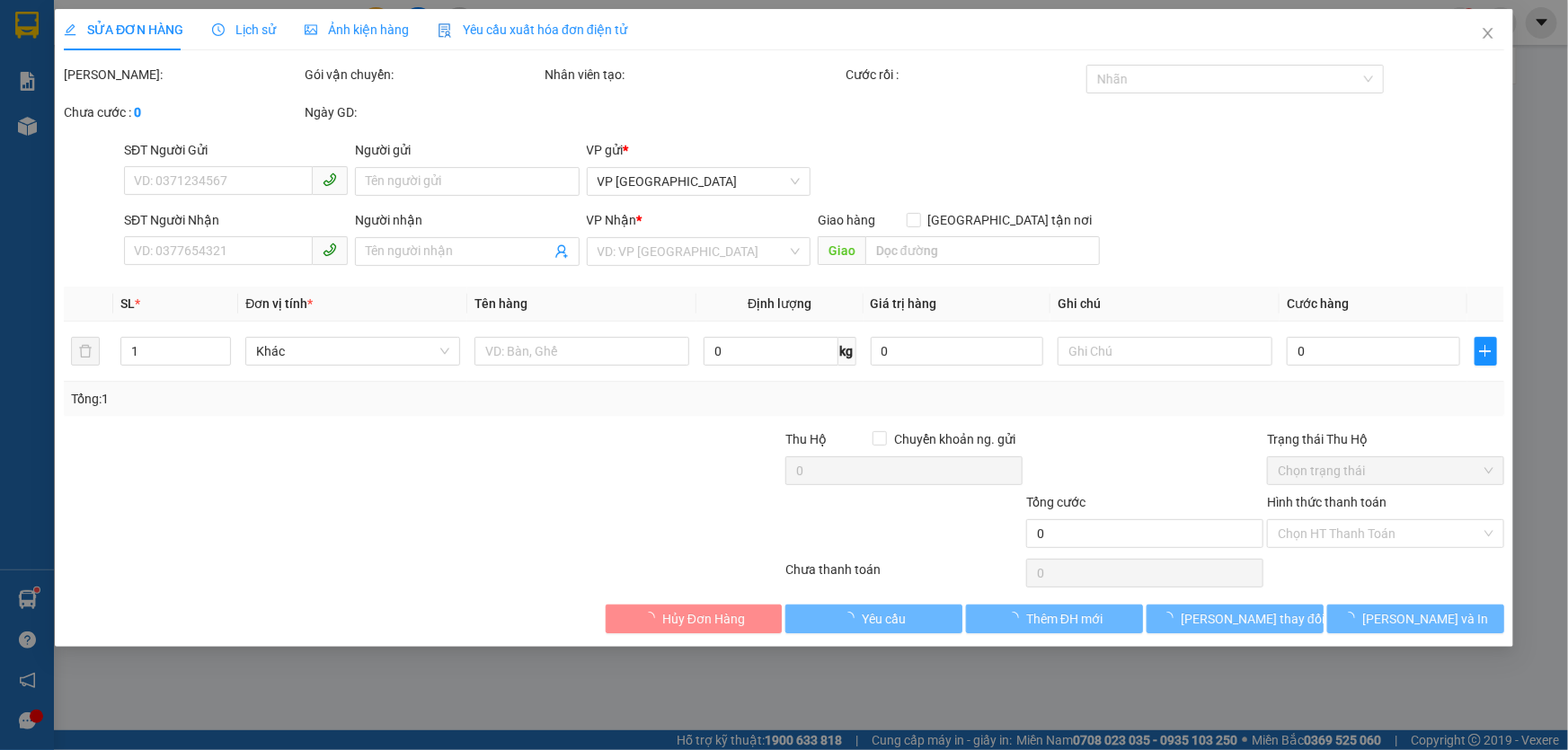
type input "0336884488"
type input "0978091088"
type input "70.000"
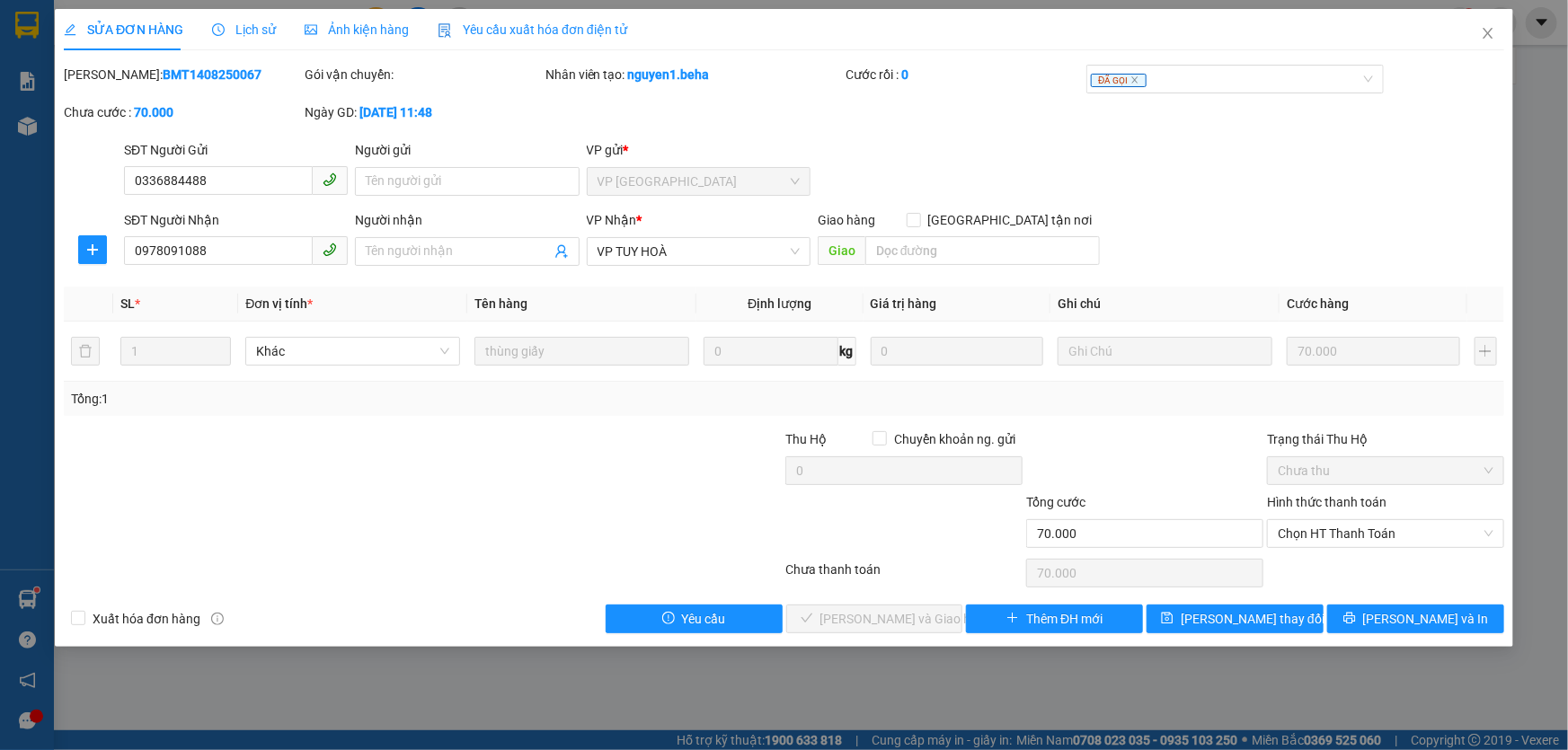
click at [351, 26] on span "Ảnh kiện hàng" at bounding box center [356, 29] width 104 height 14
